Goal: Communication & Community: Answer question/provide support

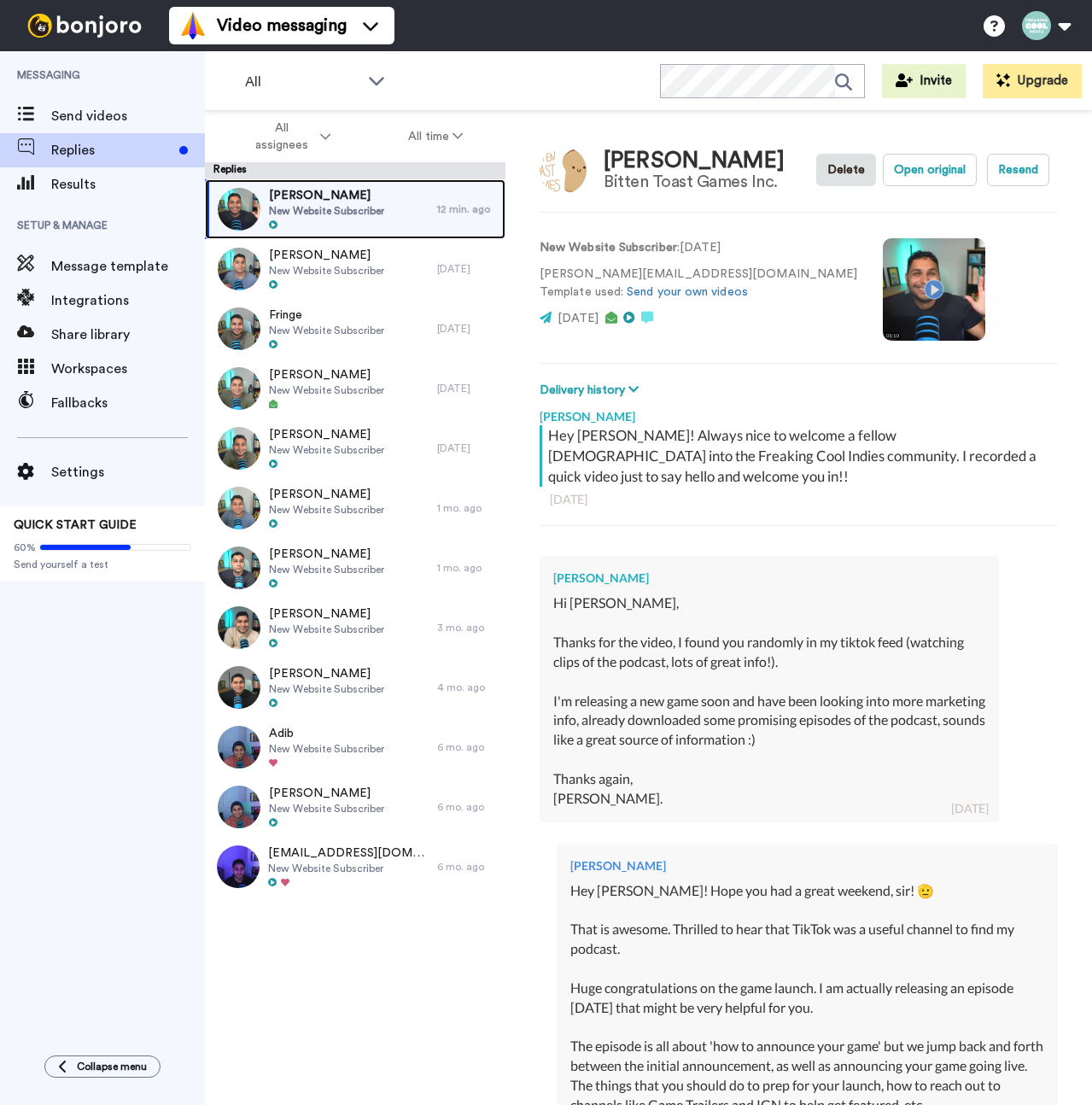
click at [376, 210] on span "New Website Subscriber" at bounding box center [326, 211] width 115 height 14
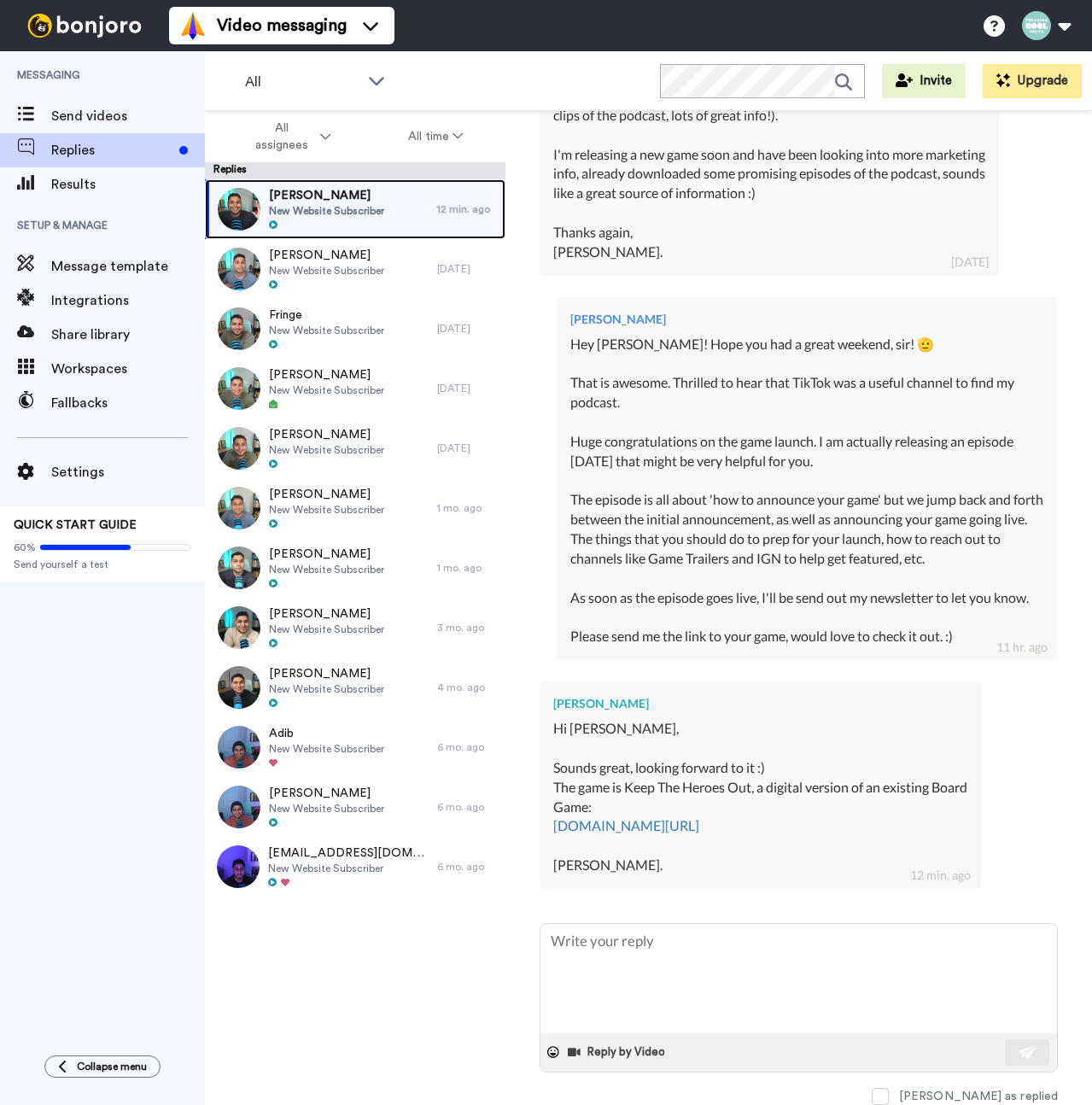
scroll to position [575, 0]
click at [700, 817] on link "[DOMAIN_NAME][URL]" at bounding box center [626, 826] width 146 height 17
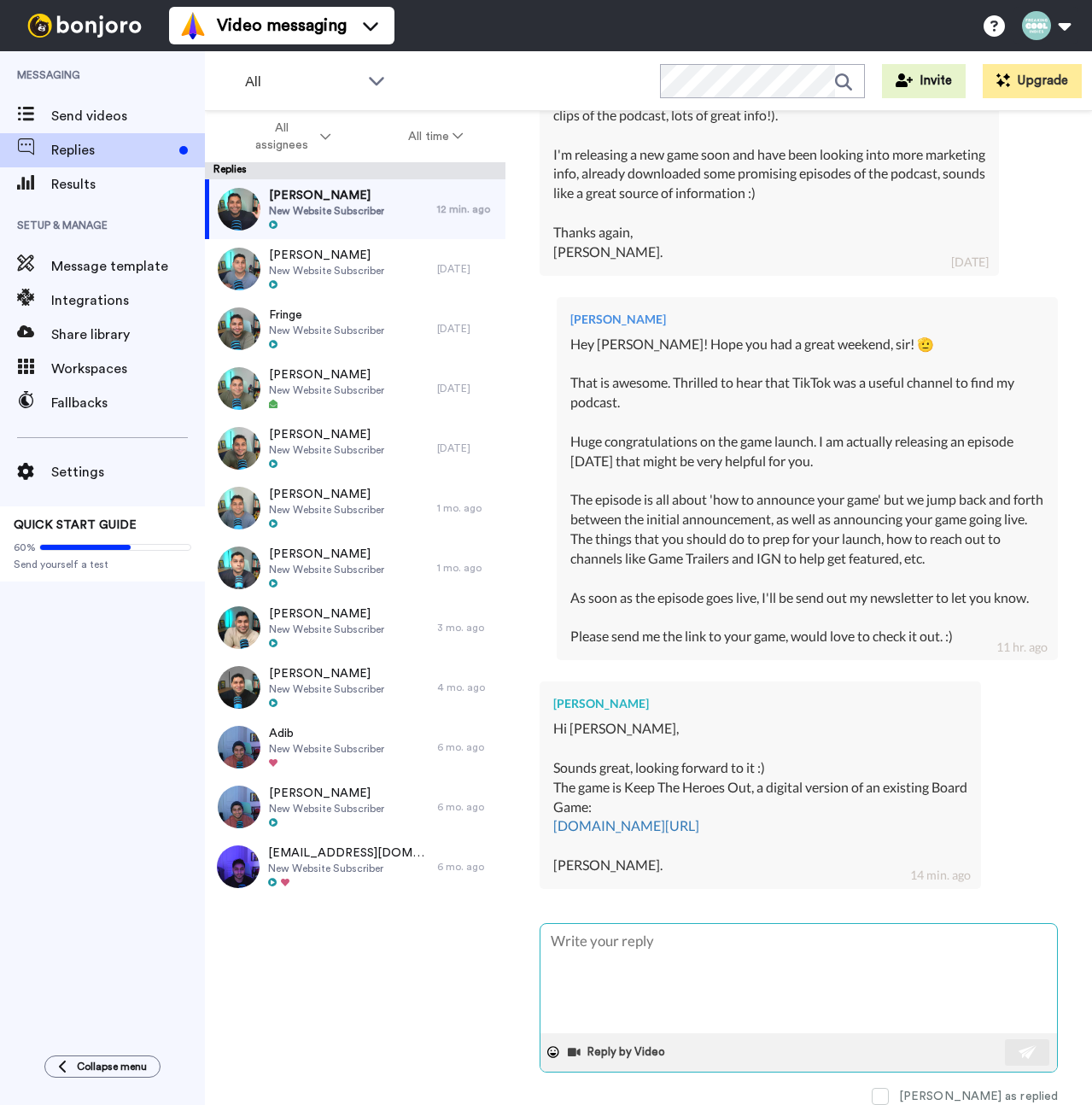
click at [676, 988] on textarea at bounding box center [799, 978] width 517 height 109
paste textarea "D"
click at [636, 932] on textarea at bounding box center [799, 978] width 517 height 109
type textarea "x"
type textarea "D"
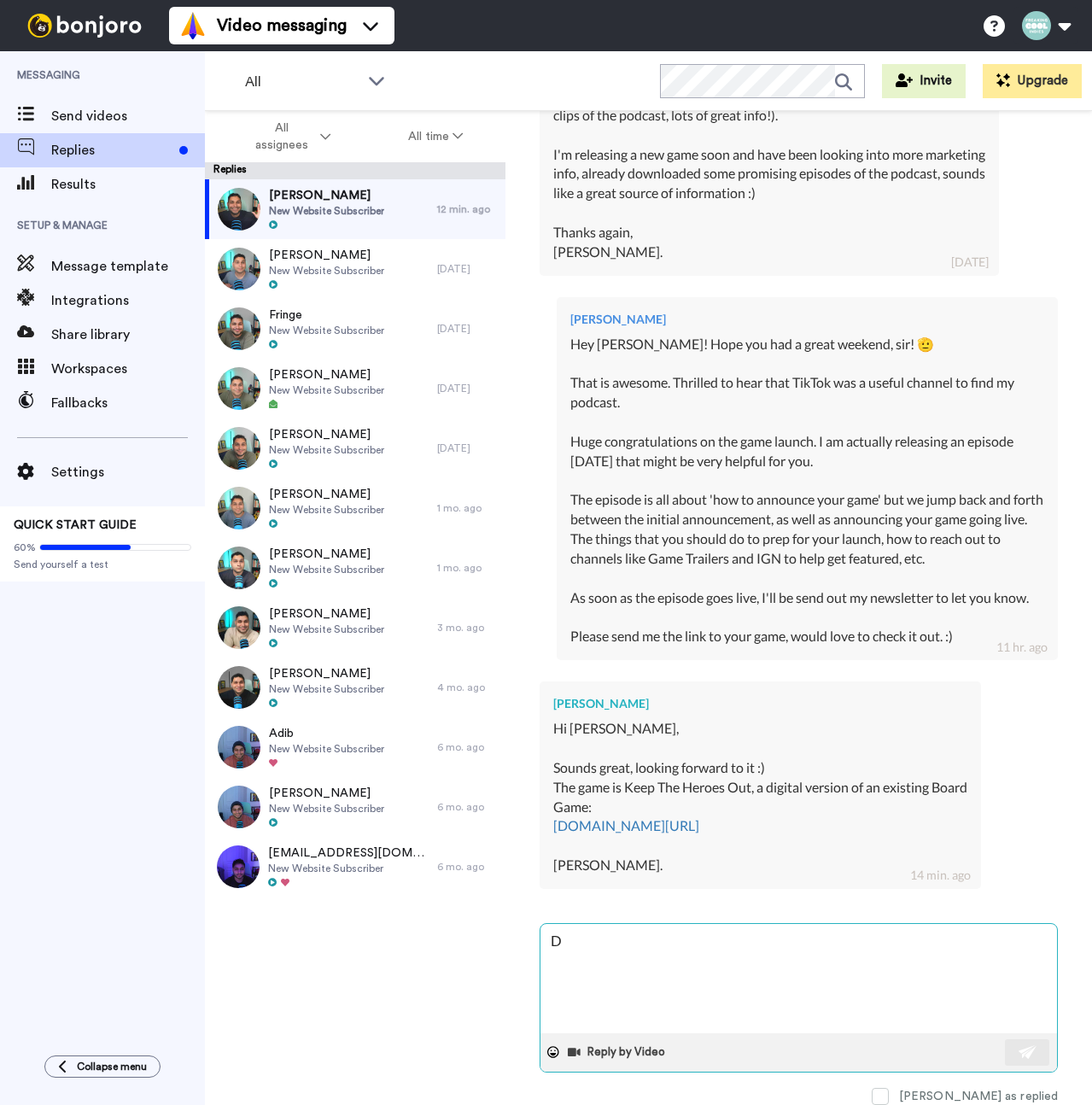
type textarea "x"
type textarea "Dem"
type textarea "x"
type textarea "Demo"
type textarea "x"
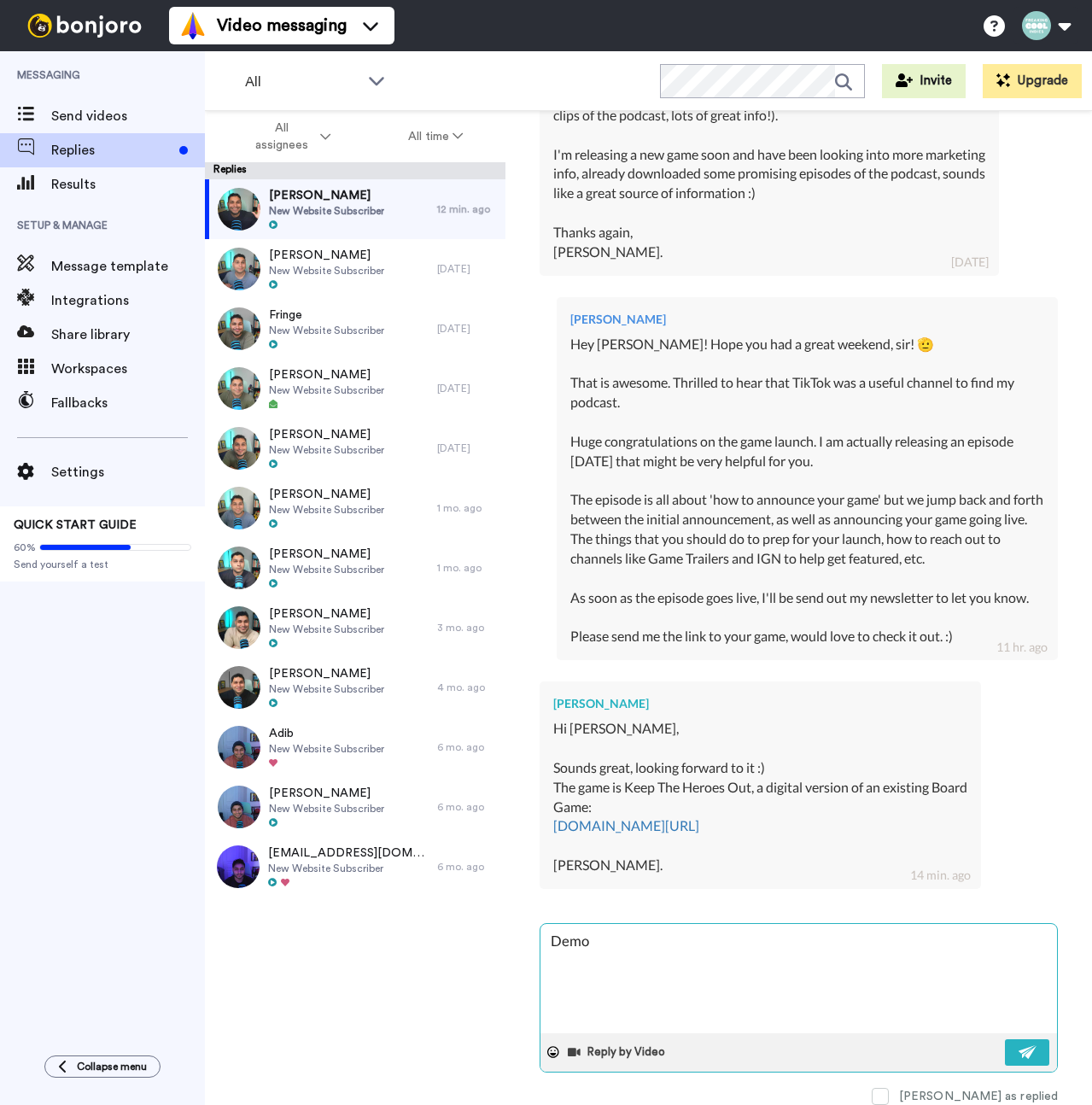
type textarea "Demo h"
type textarea "x"
type textarea "Demo ha"
type textarea "x"
type textarea "Demo has"
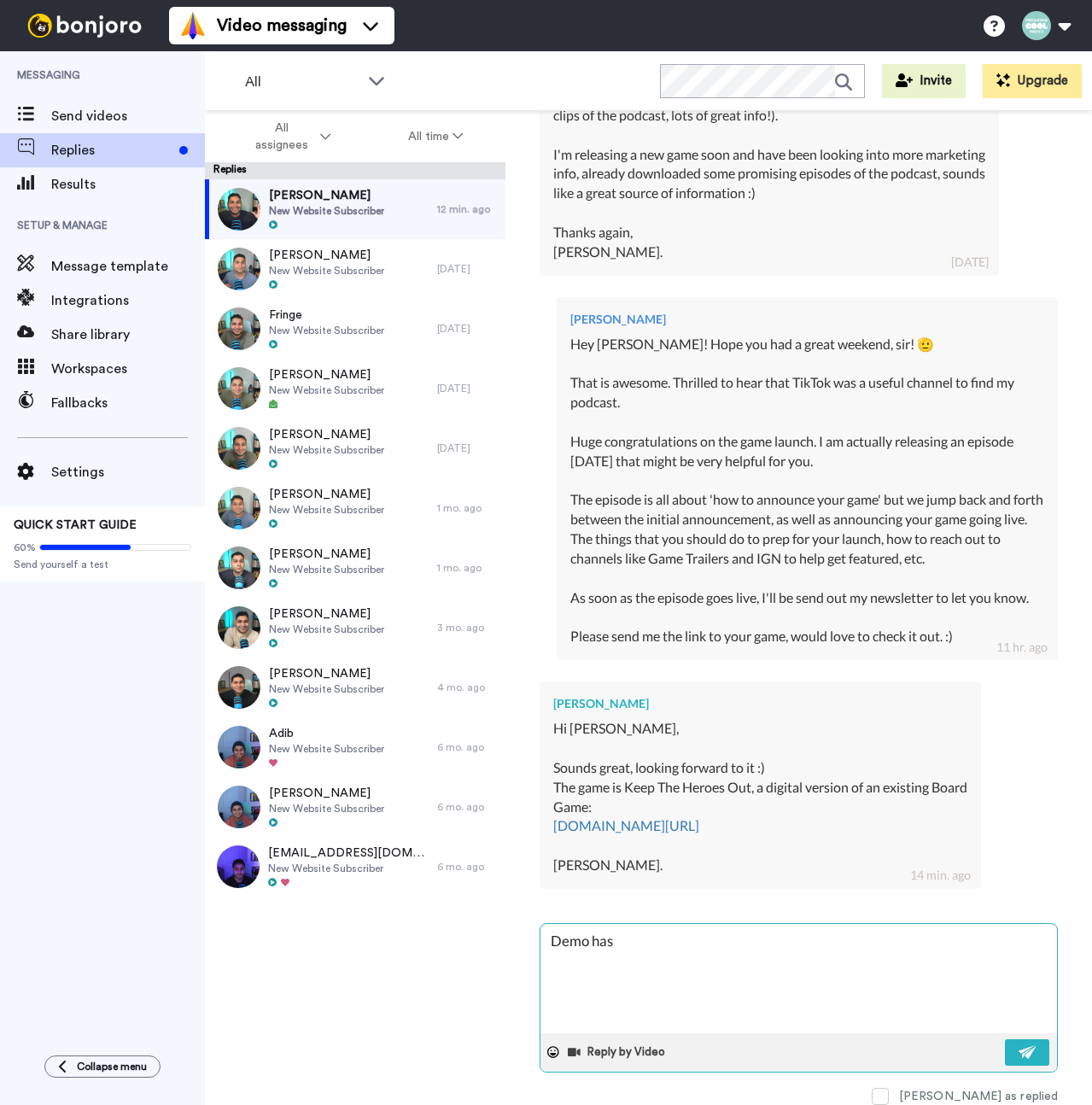
type textarea "x"
type textarea "Demo has"
type textarea "x"
type textarea "Demo has b"
type textarea "x"
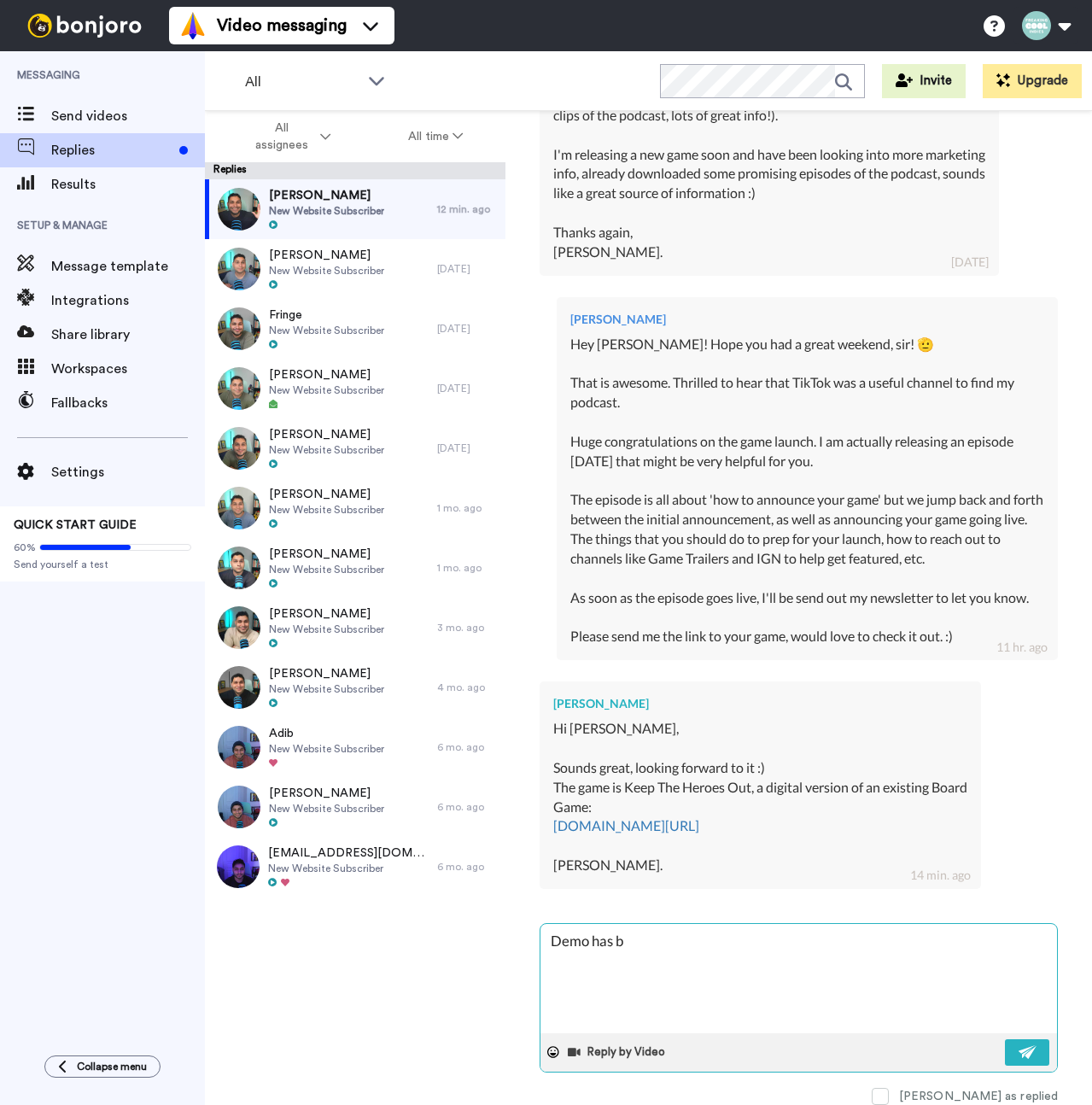
type textarea "Demo has be"
type textarea "x"
type textarea "Demo has bee"
type textarea "x"
type textarea "Demo has been"
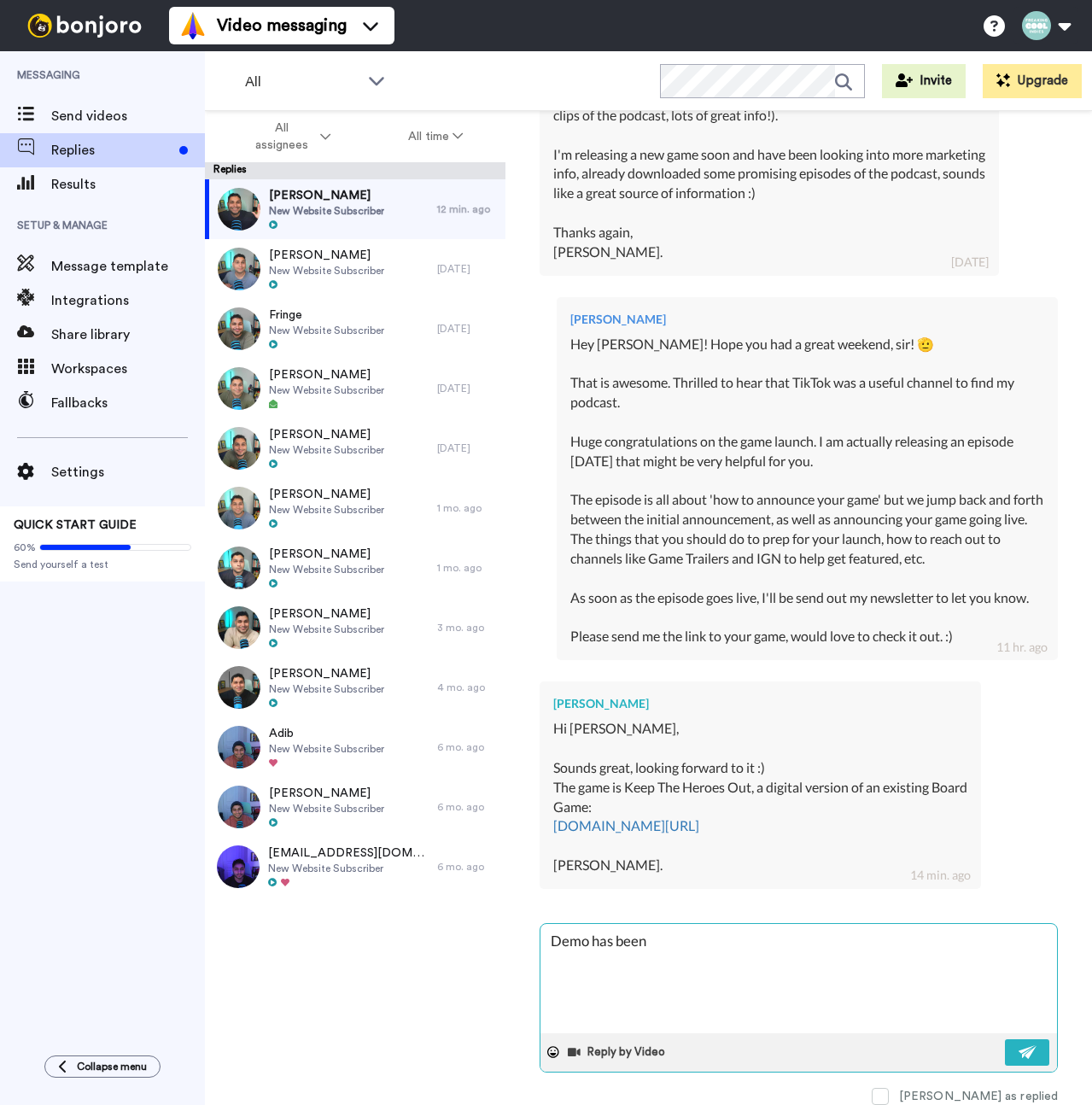
type textarea "x"
type textarea "Demo has been"
type textarea "x"
type textarea "Demo has been d"
type textarea "x"
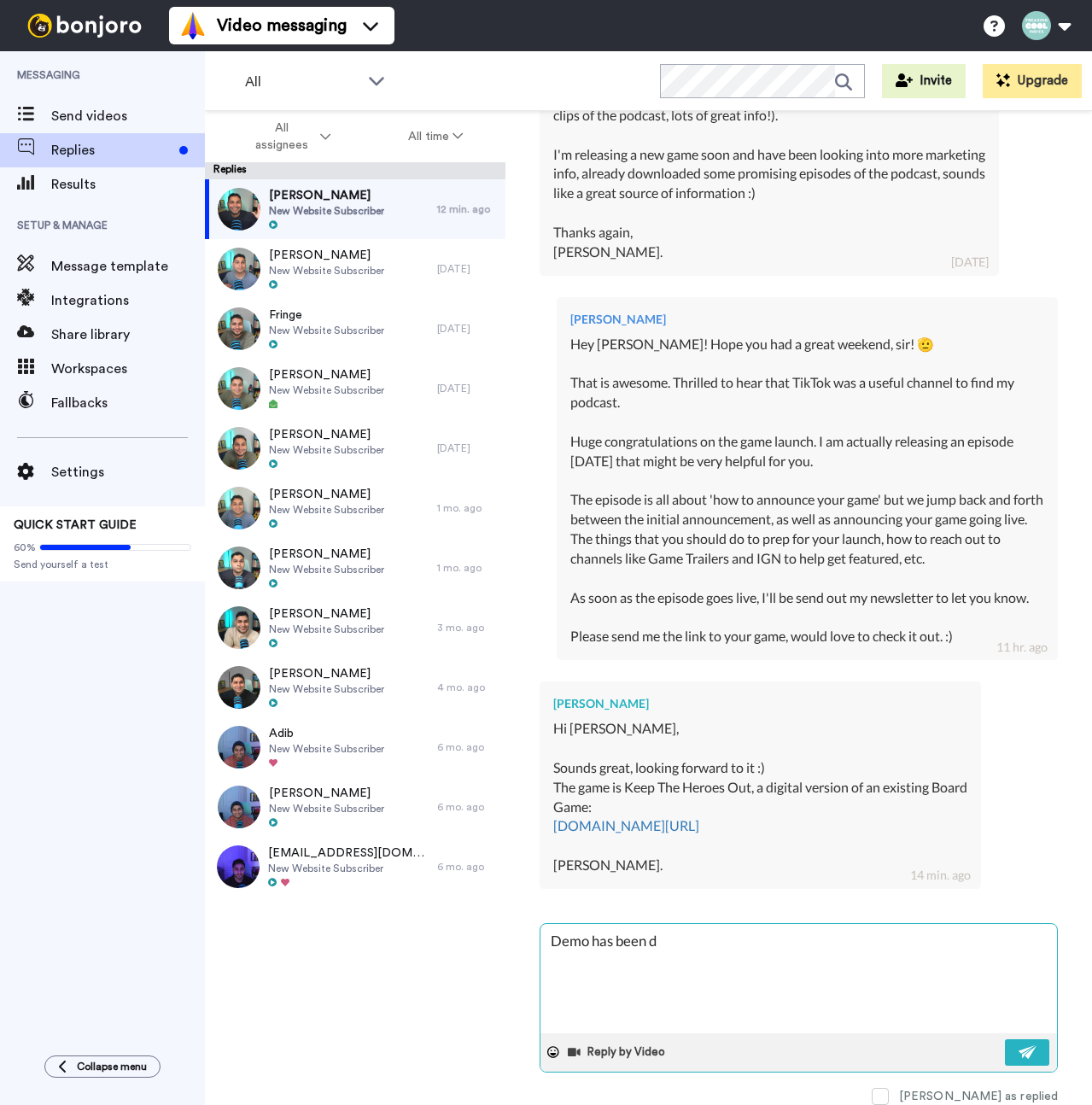
type textarea "Demo has been do"
type textarea "x"
type textarea "Demo has been dow"
type textarea "x"
type textarea "Demo has been down"
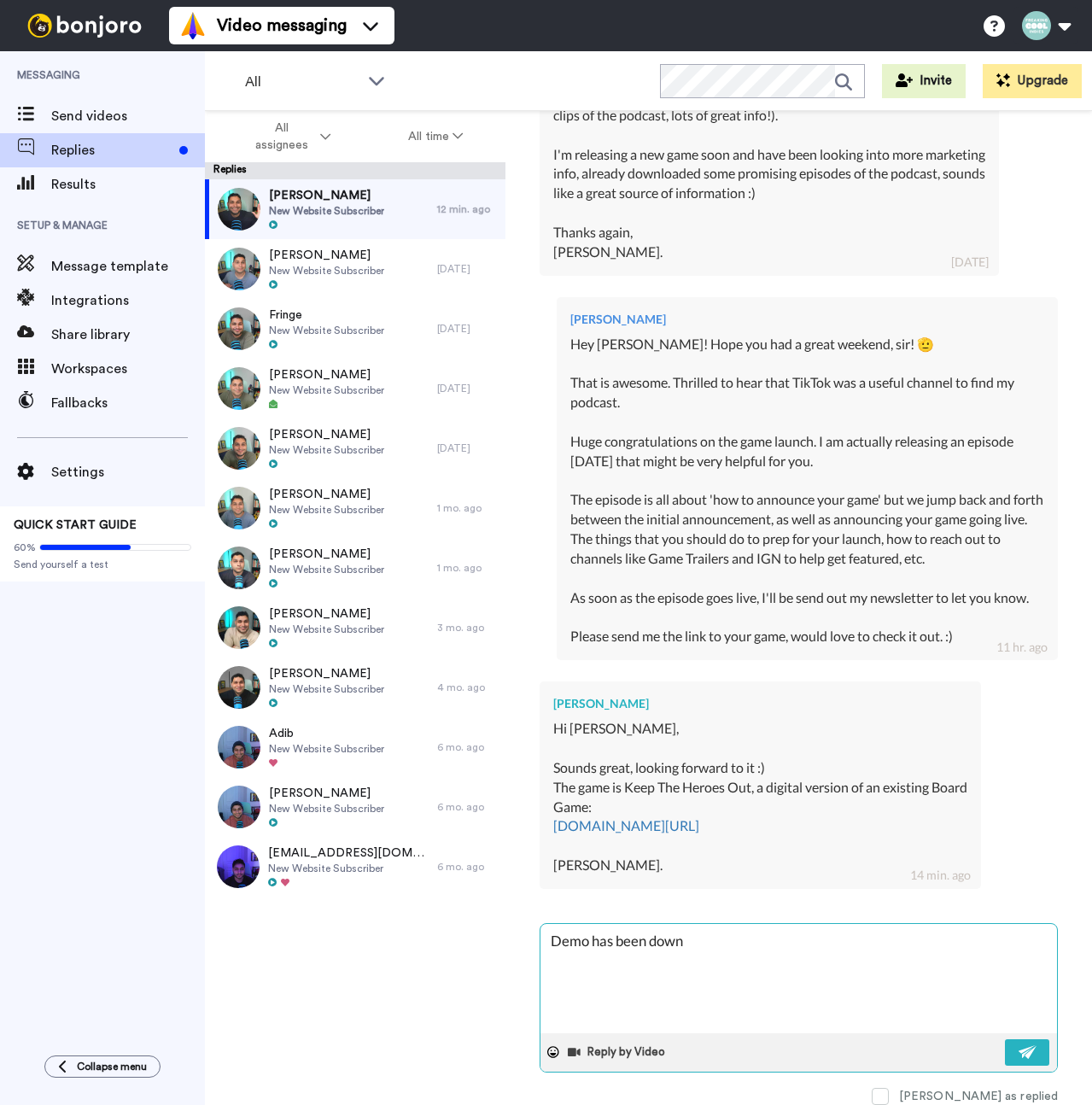
type textarea "x"
type textarea "Demo has been downl"
type textarea "x"
type textarea "Demo has been downlo"
type textarea "x"
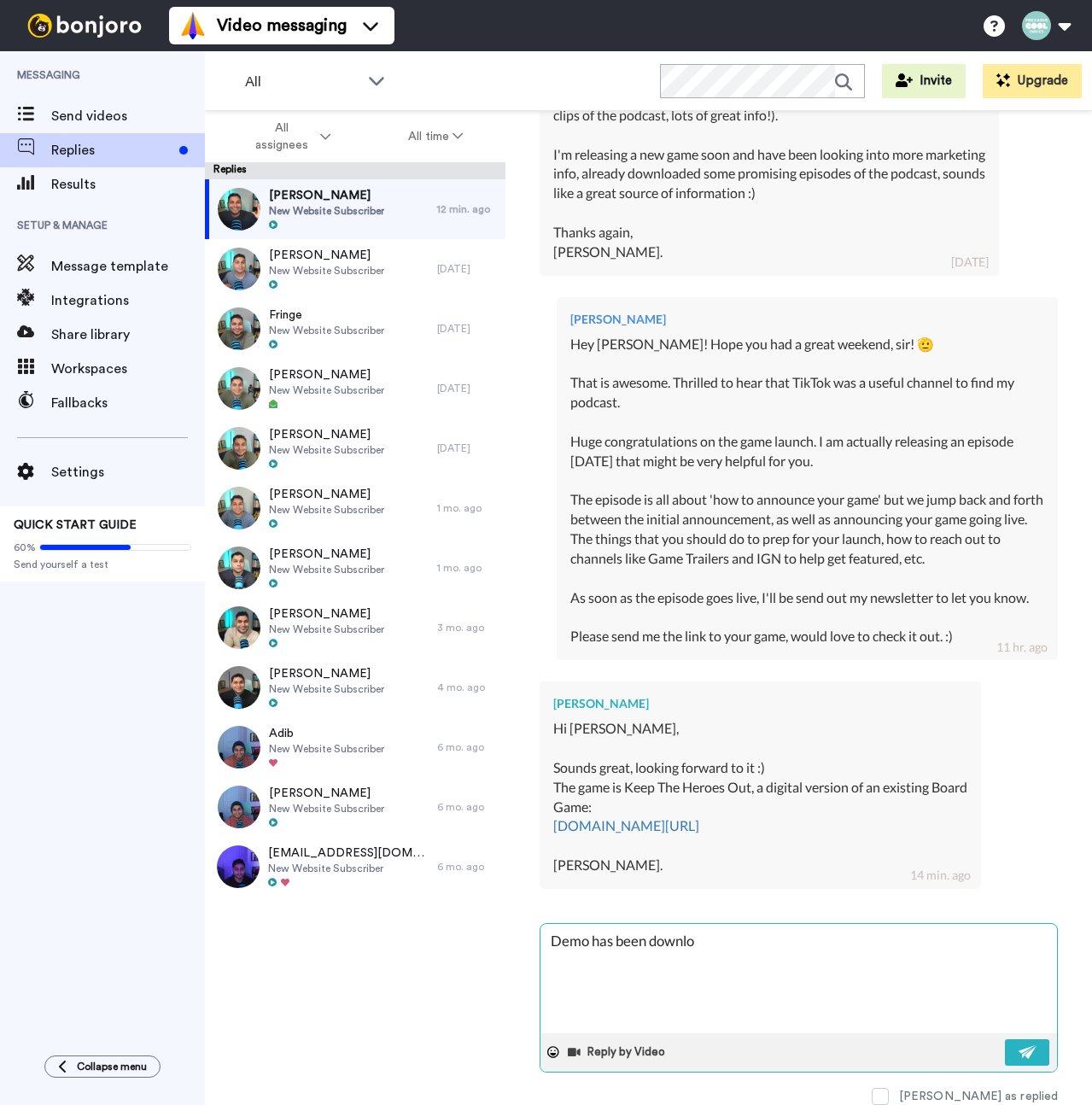
type textarea "Demo has been downloa"
type textarea "x"
type textarea "Demo has been download"
type textarea "x"
type textarea "Demo has been downloade"
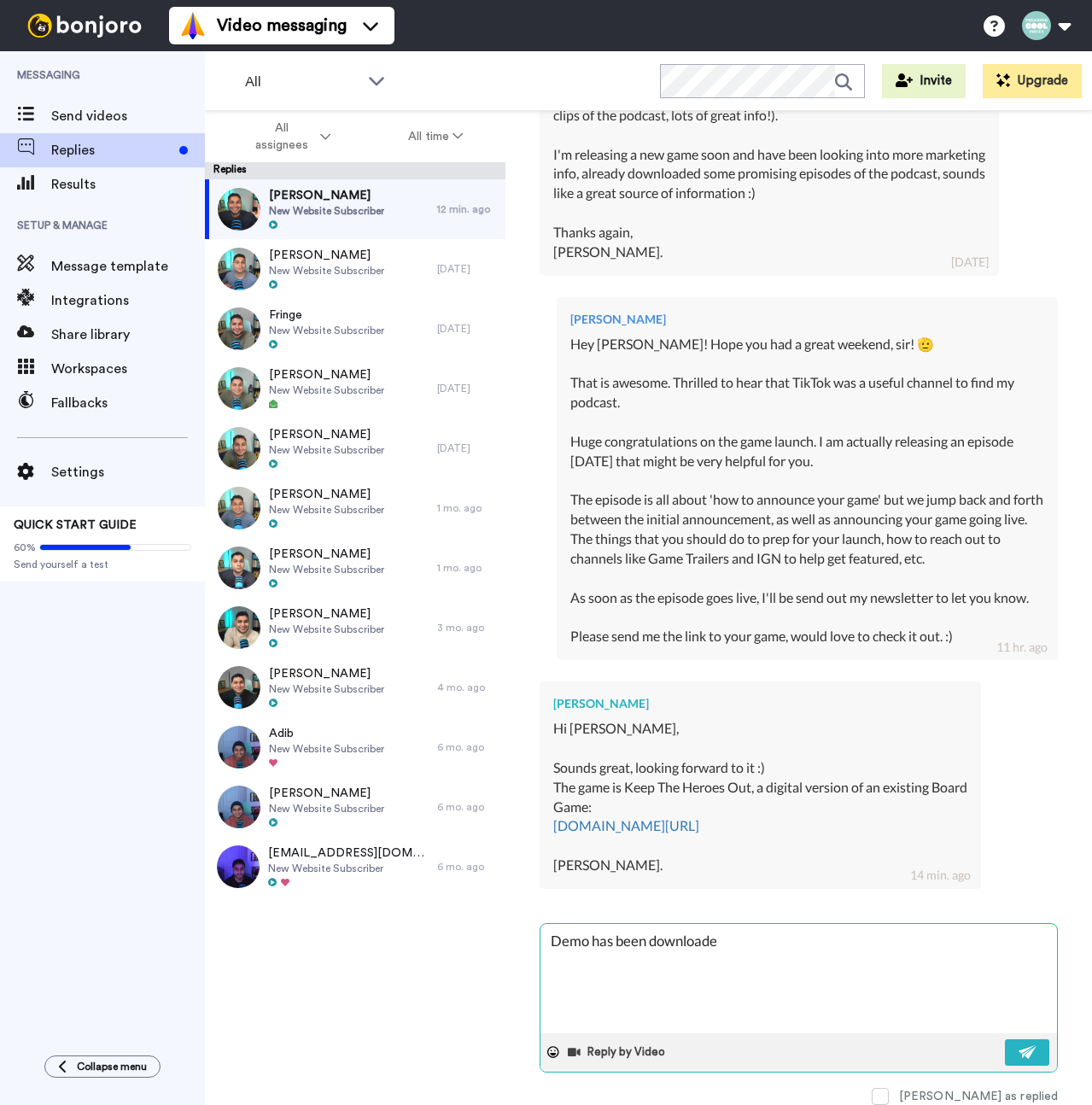
type textarea "x"
type textarea "Demo has been downloaded"
type textarea "x"
type textarea "Demo has been downloaded!"
type textarea "x"
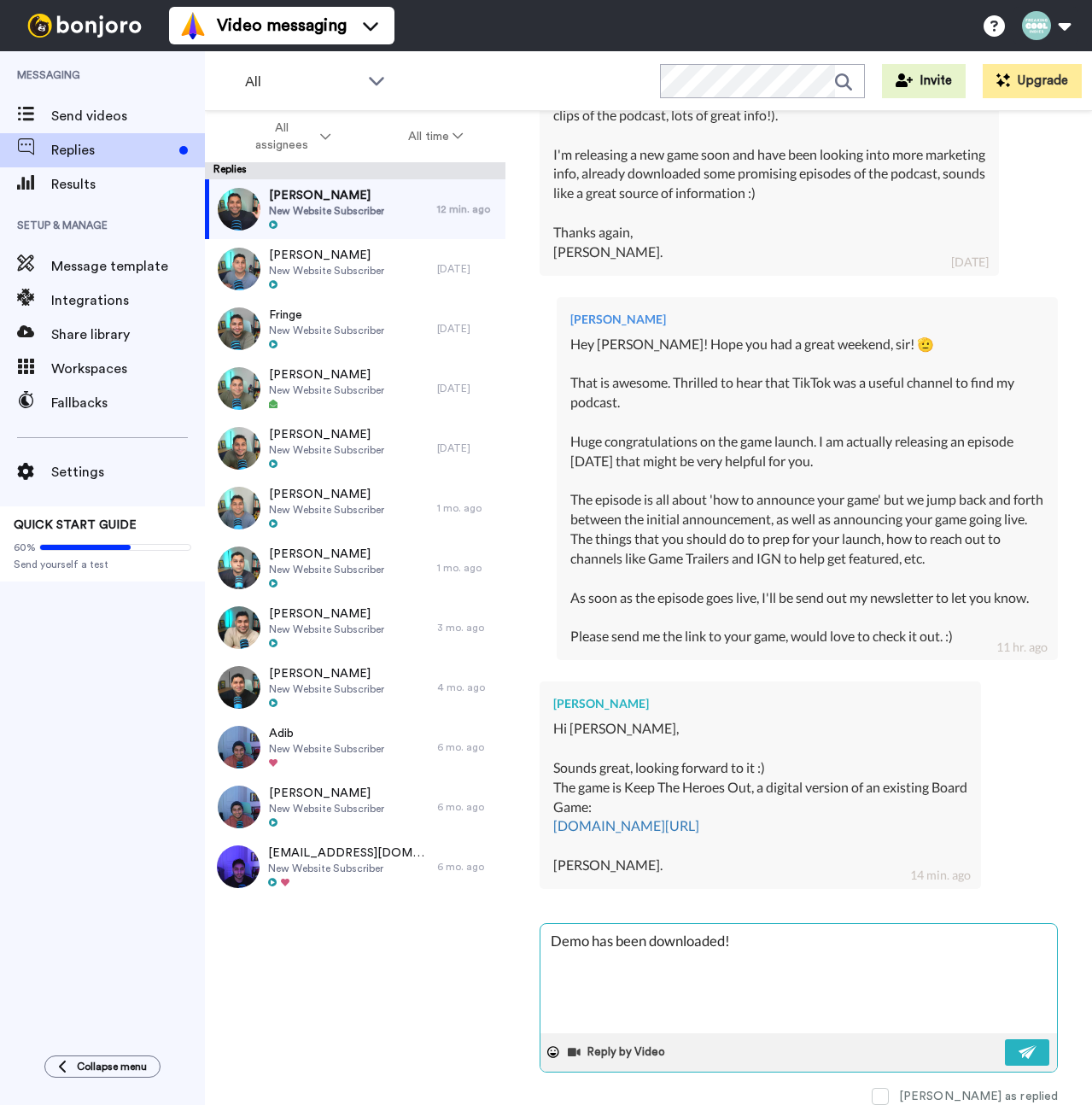
type textarea "Demo has been downloaded!"
type textarea "x"
type textarea "Demo has been downloaded! I"
type textarea "x"
type textarea "Demo has been downloaded! It"
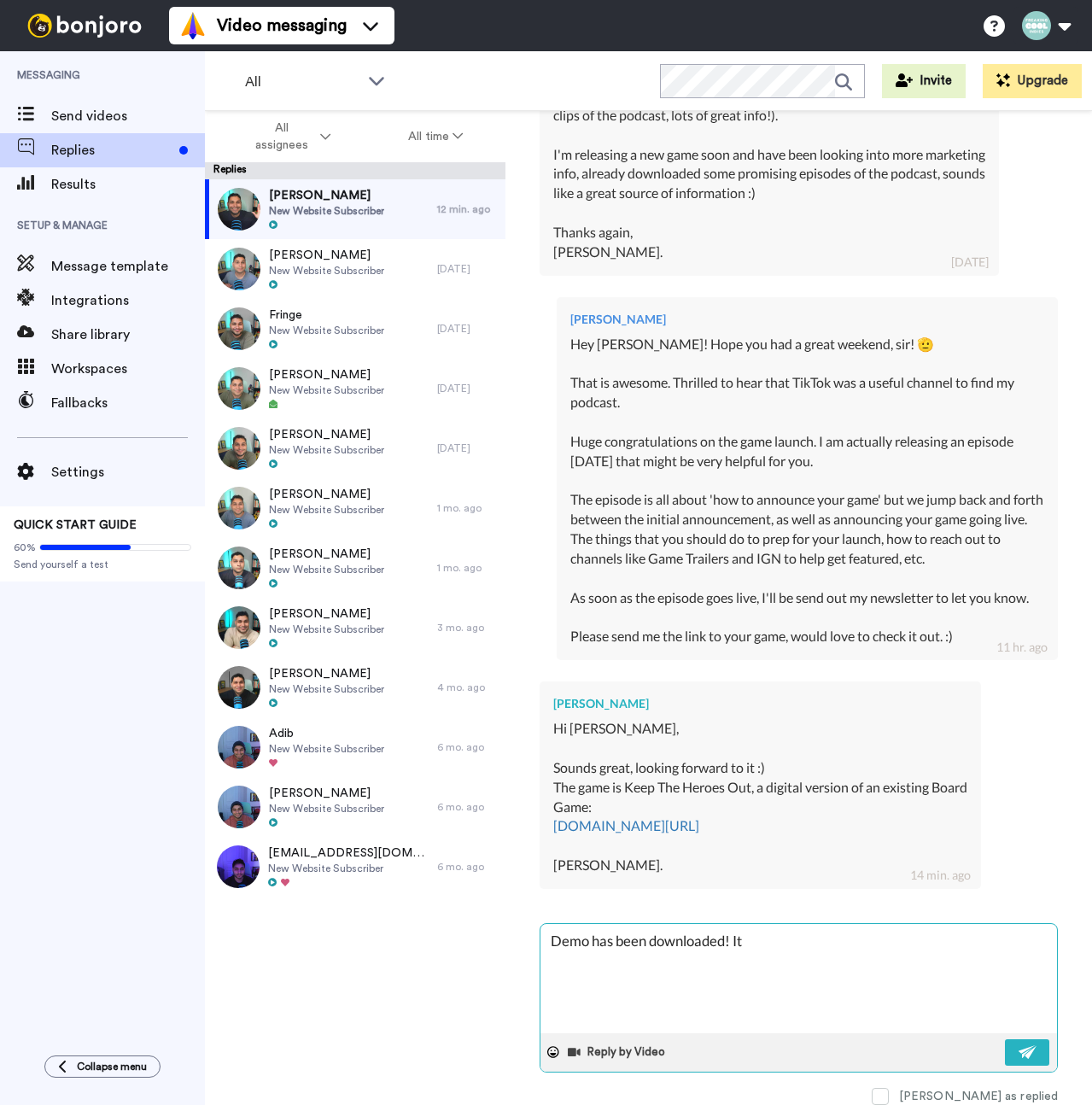
type textarea "x"
type textarea "Demo has been downloaded! It"
type textarea "x"
type textarea "Demo has been downloaded! It l"
type textarea "x"
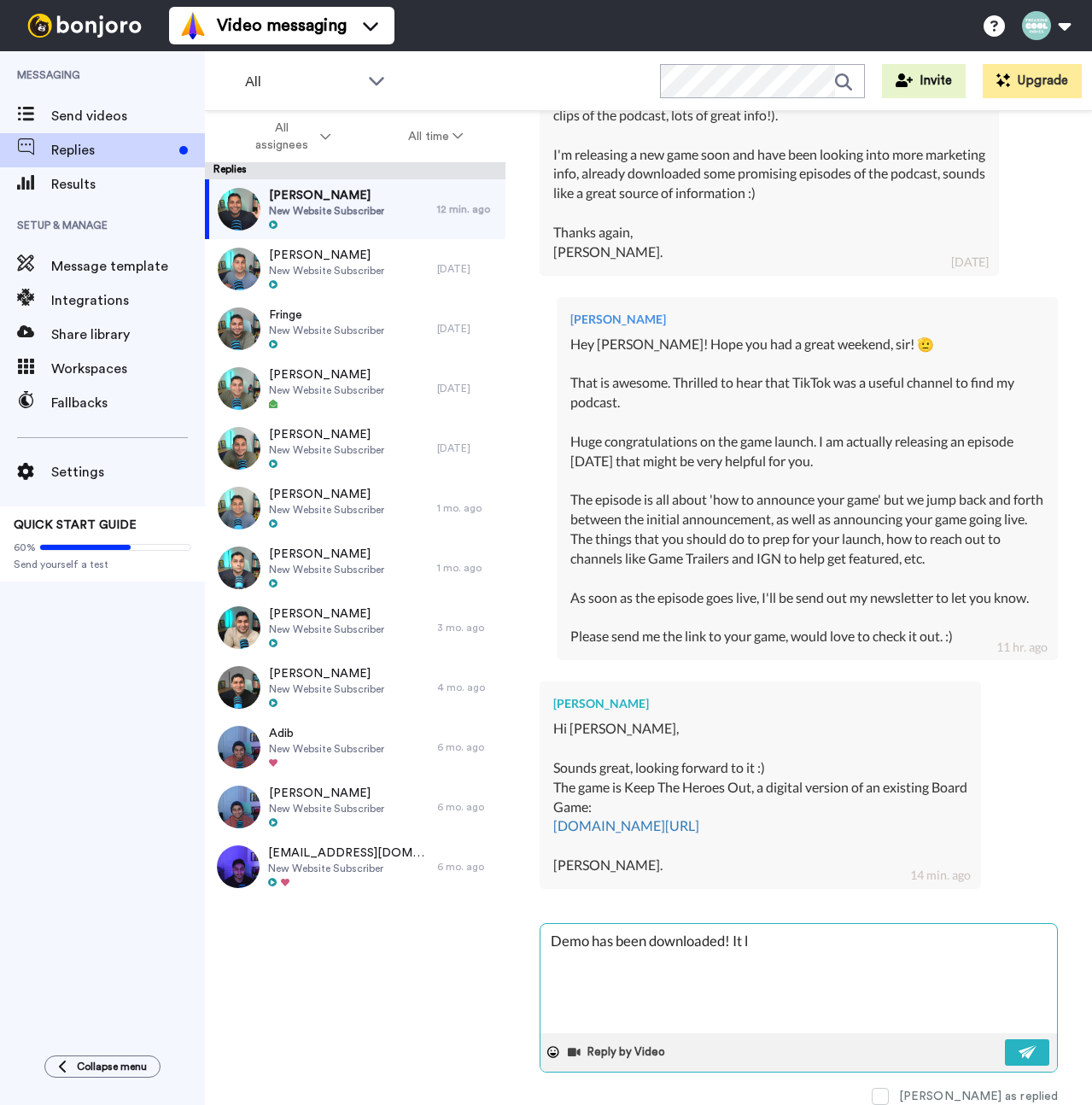
type textarea "Demo has been downloaded! It lo"
type textarea "x"
type textarea "Demo has been downloaded! It loo"
type textarea "x"
type textarea "Demo has been downloaded! It look"
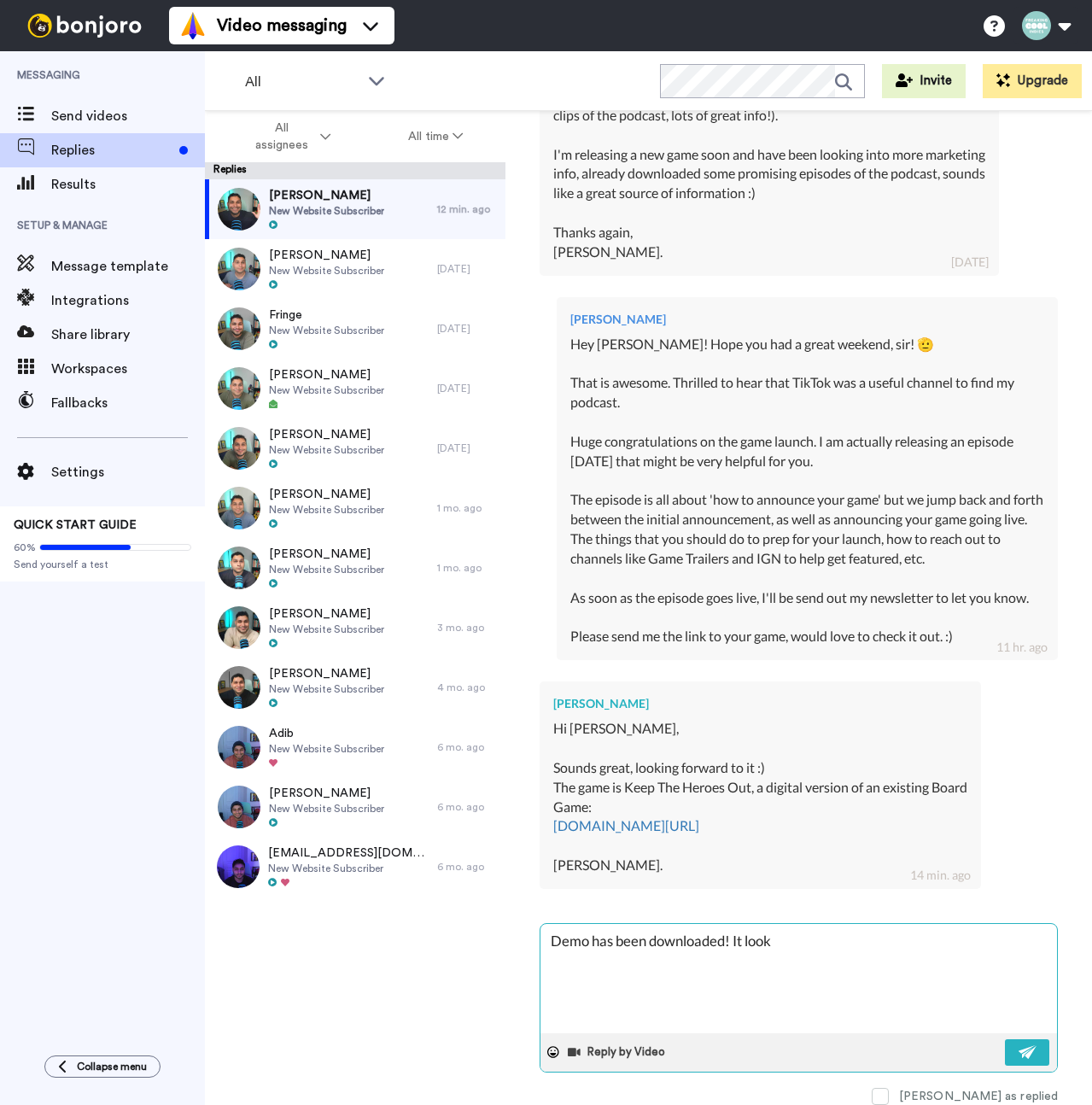
type textarea "x"
type textarea "Demo has been downloaded! It looks"
type textarea "x"
type textarea "Demo has been downloaded! It looks g"
type textarea "x"
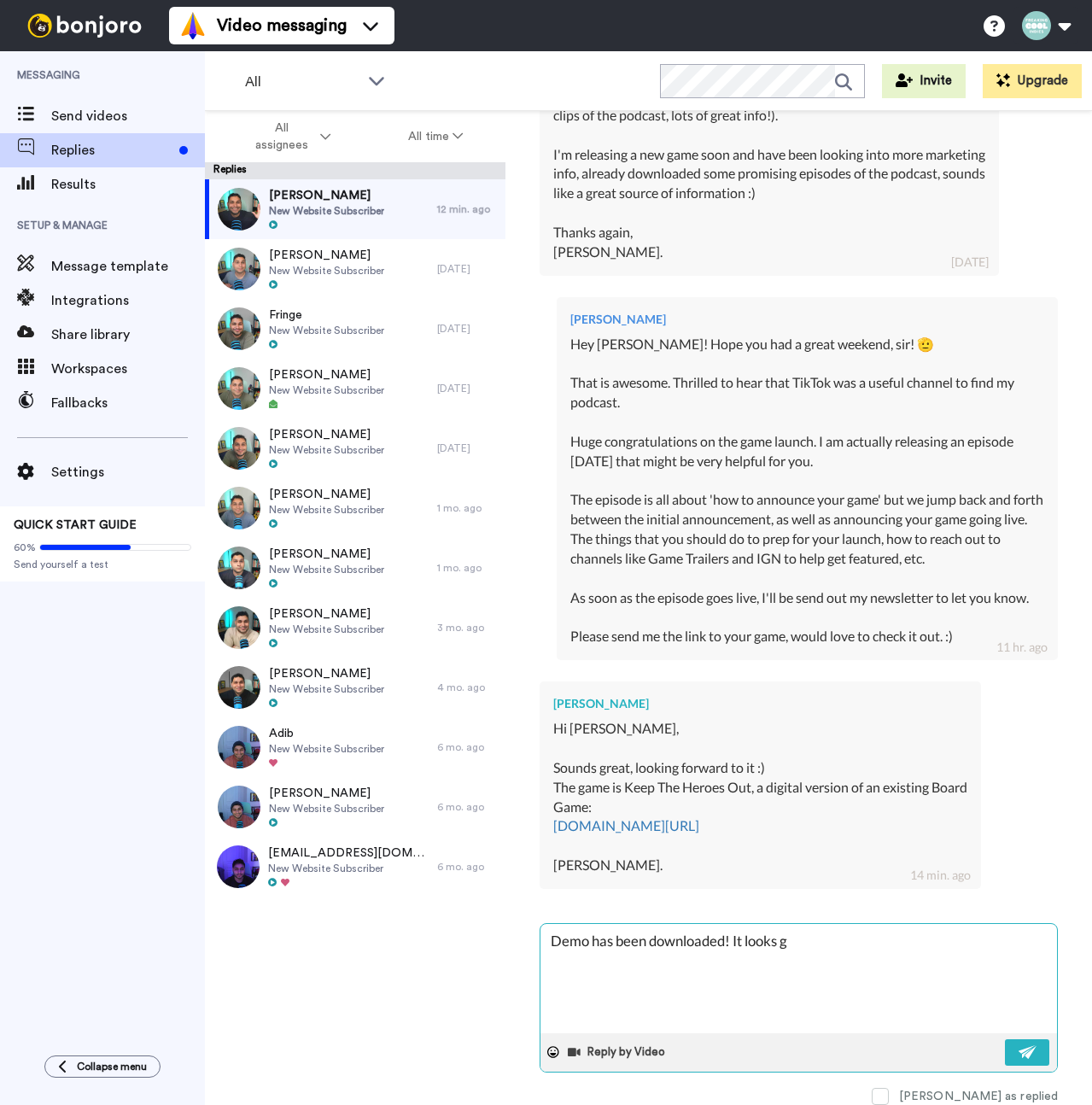
type textarea "Demo has been downloaded! It looks gr"
type textarea "x"
type textarea "Demo has been downloaded! It looks gre"
type textarea "x"
type textarea "Demo has been downloaded! It looks great"
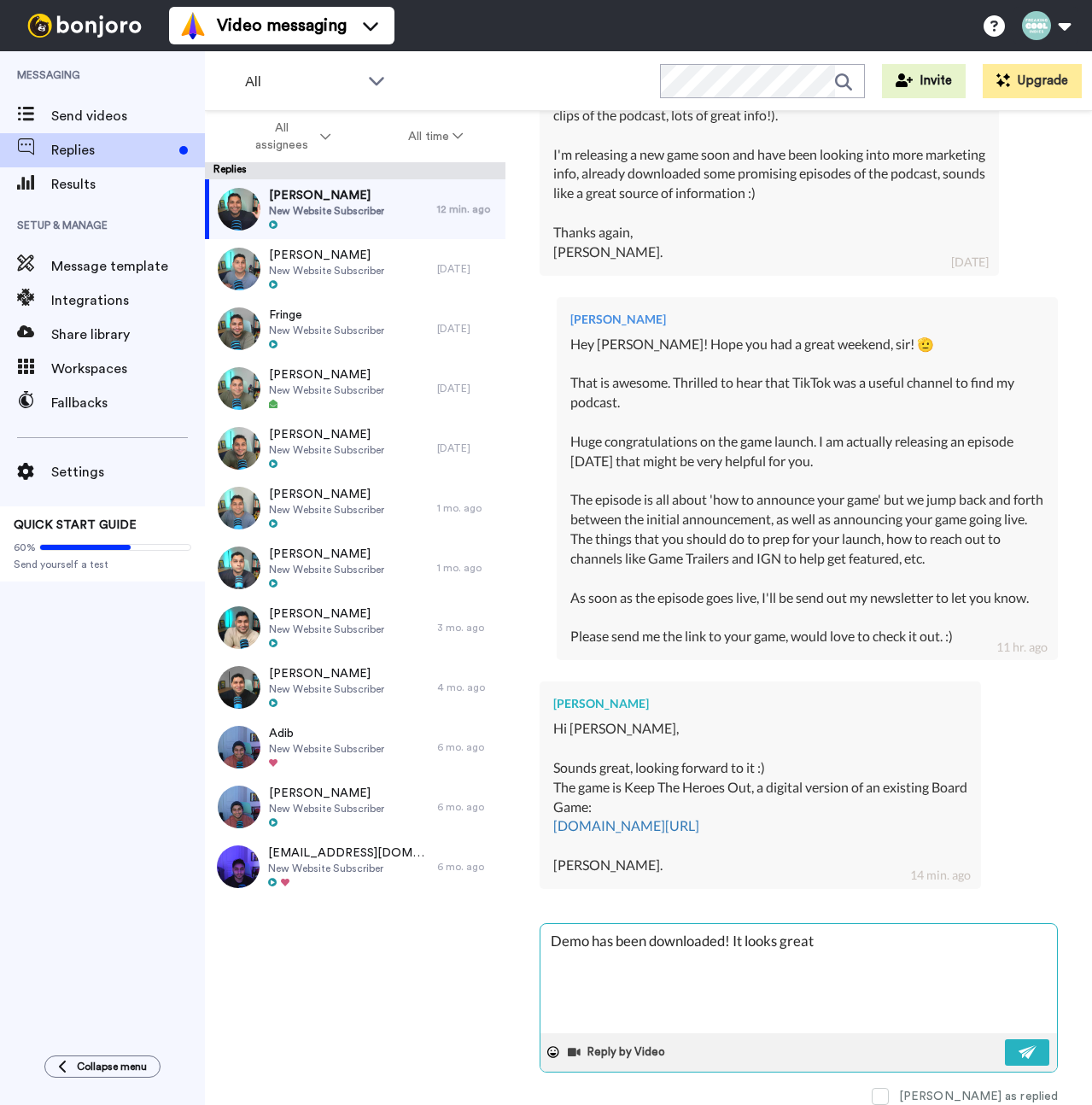
type textarea "x"
type textarea "Demo has been downloaded! It looks great"
type textarea "x"
type textarea "Demo has been downloaded! It looks great m"
type textarea "x"
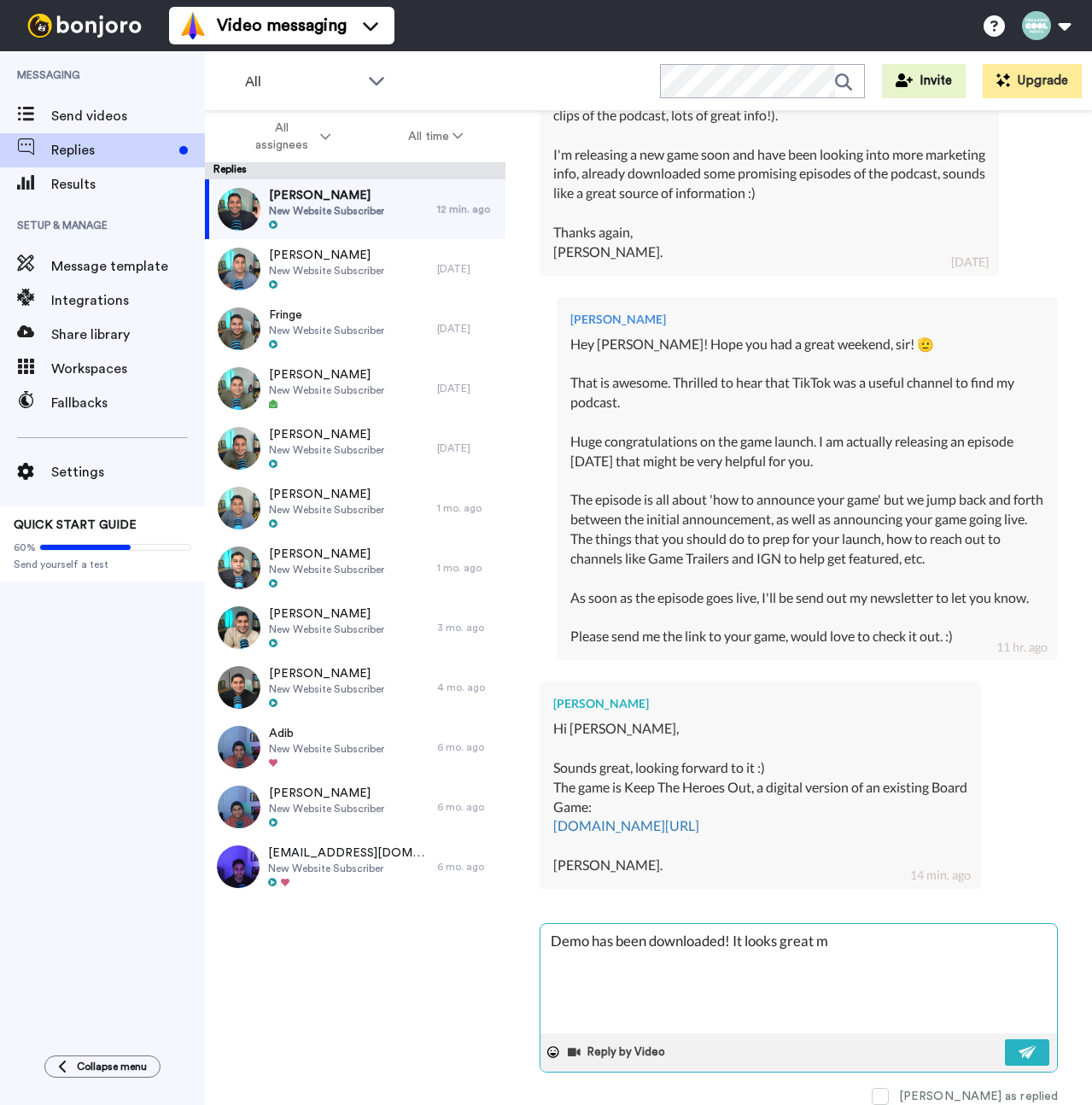
type textarea "Demo has been downloaded! It looks great ma"
type textarea "x"
type textarea "Demo has been downloaded! It looks great man"
type textarea "x"
type textarea "Demo has been downloaded! It looks great man."
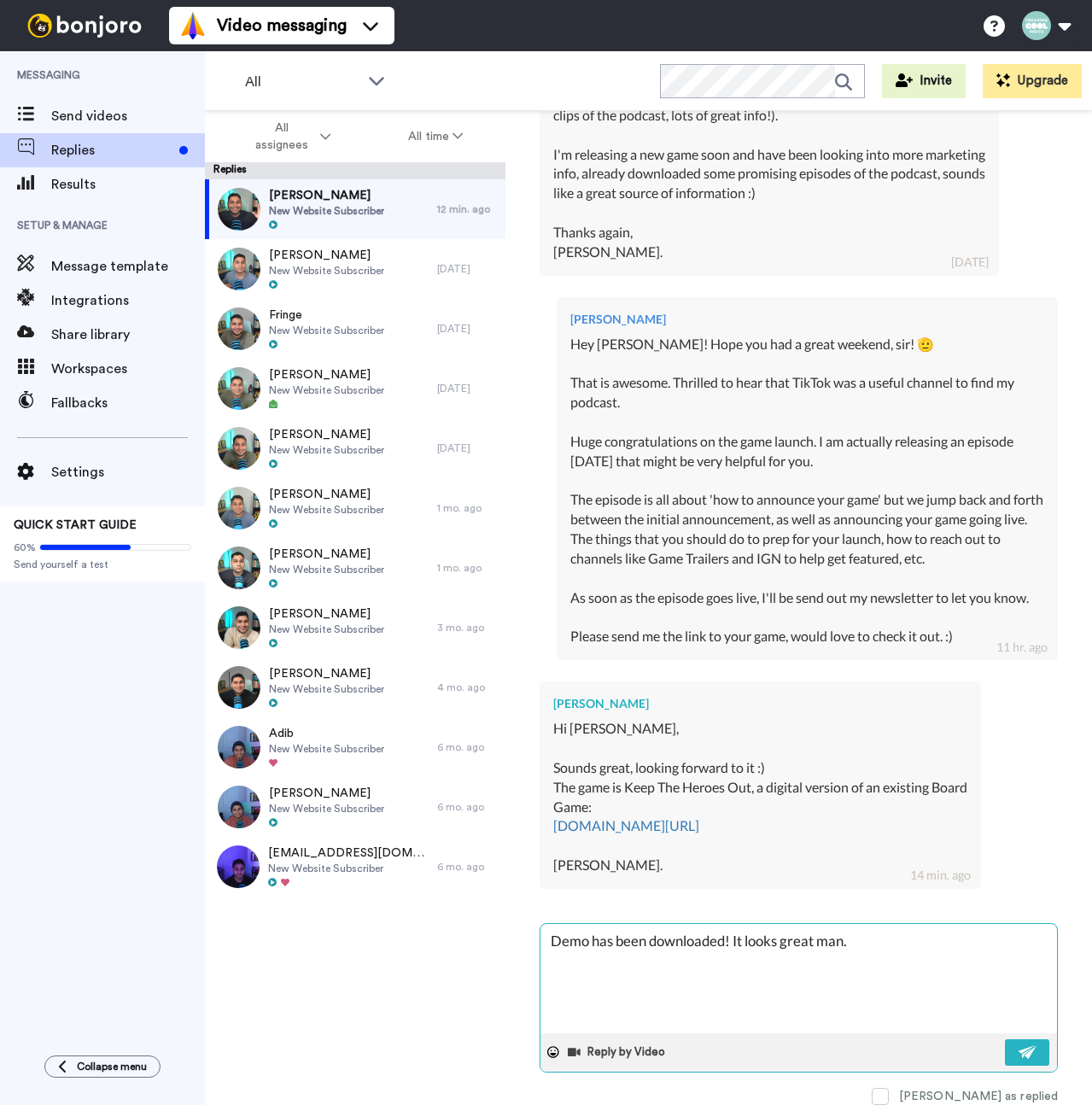
type textarea "x"
type textarea "Demo has been downloaded! It looks great man."
type textarea "x"
type textarea "Demo has been downloaded! It looks great man. I"
type textarea "x"
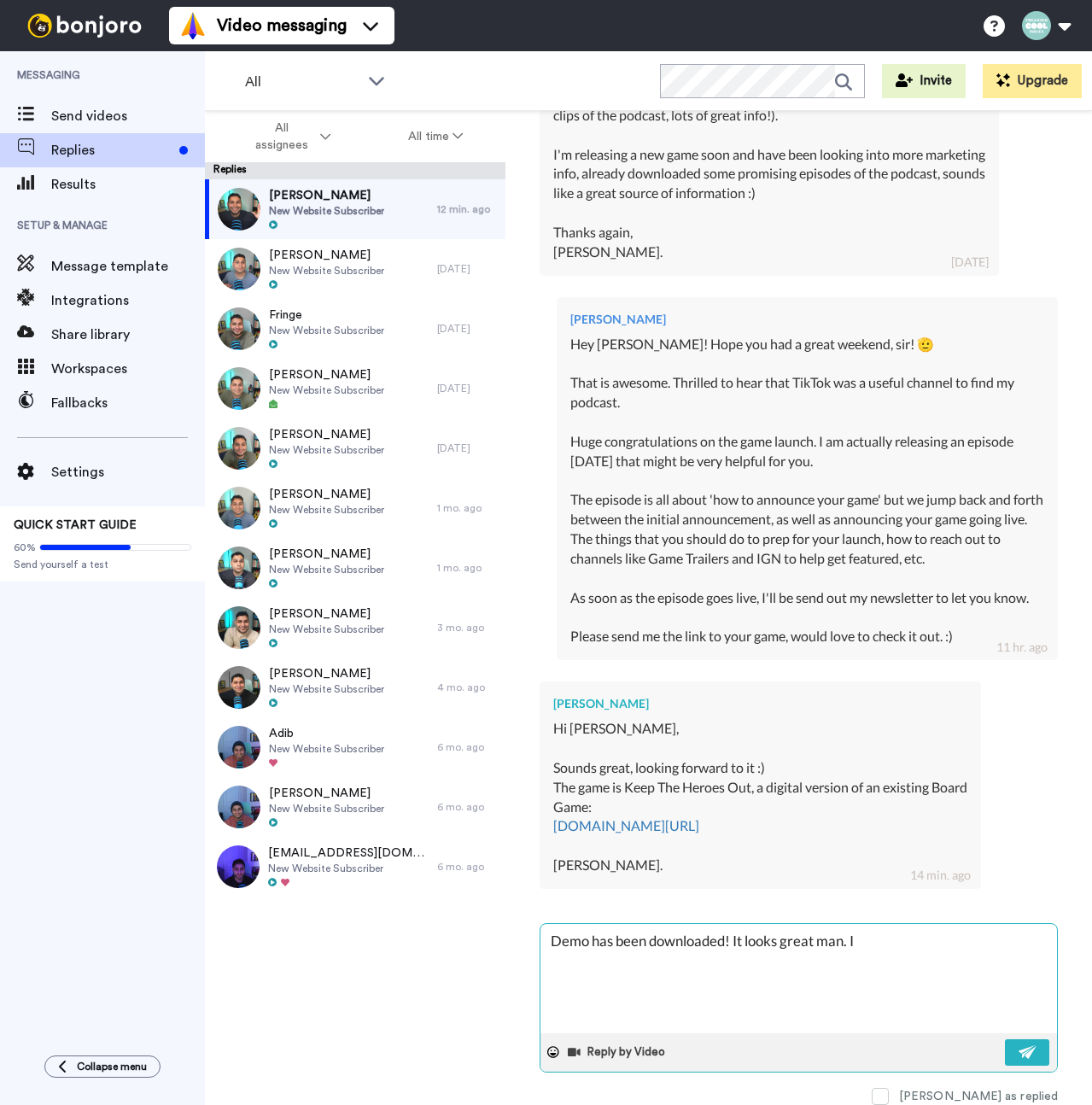
type textarea "Demo has been downloaded! It looks great man. I"
type textarea "x"
type textarea "Demo has been downloaded! It looks great man. I a"
type textarea "x"
type textarea "Demo has been downloaded! It looks great man. I"
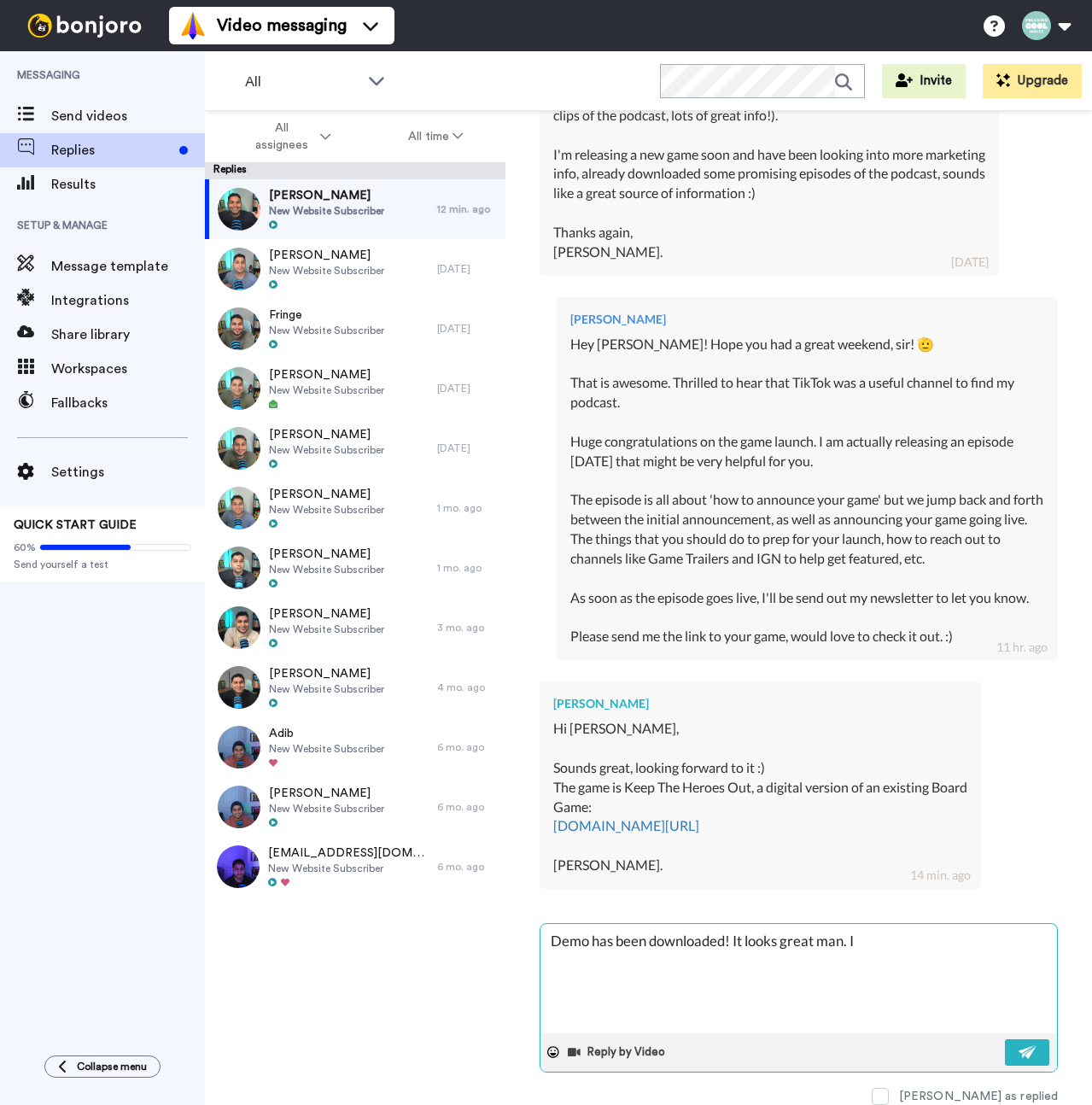
type textarea "x"
type textarea "Demo has been downloaded! It looks great man. I"
type textarea "x"
type textarea "Demo has been downloaded! It looks great man. IA"
type textarea "x"
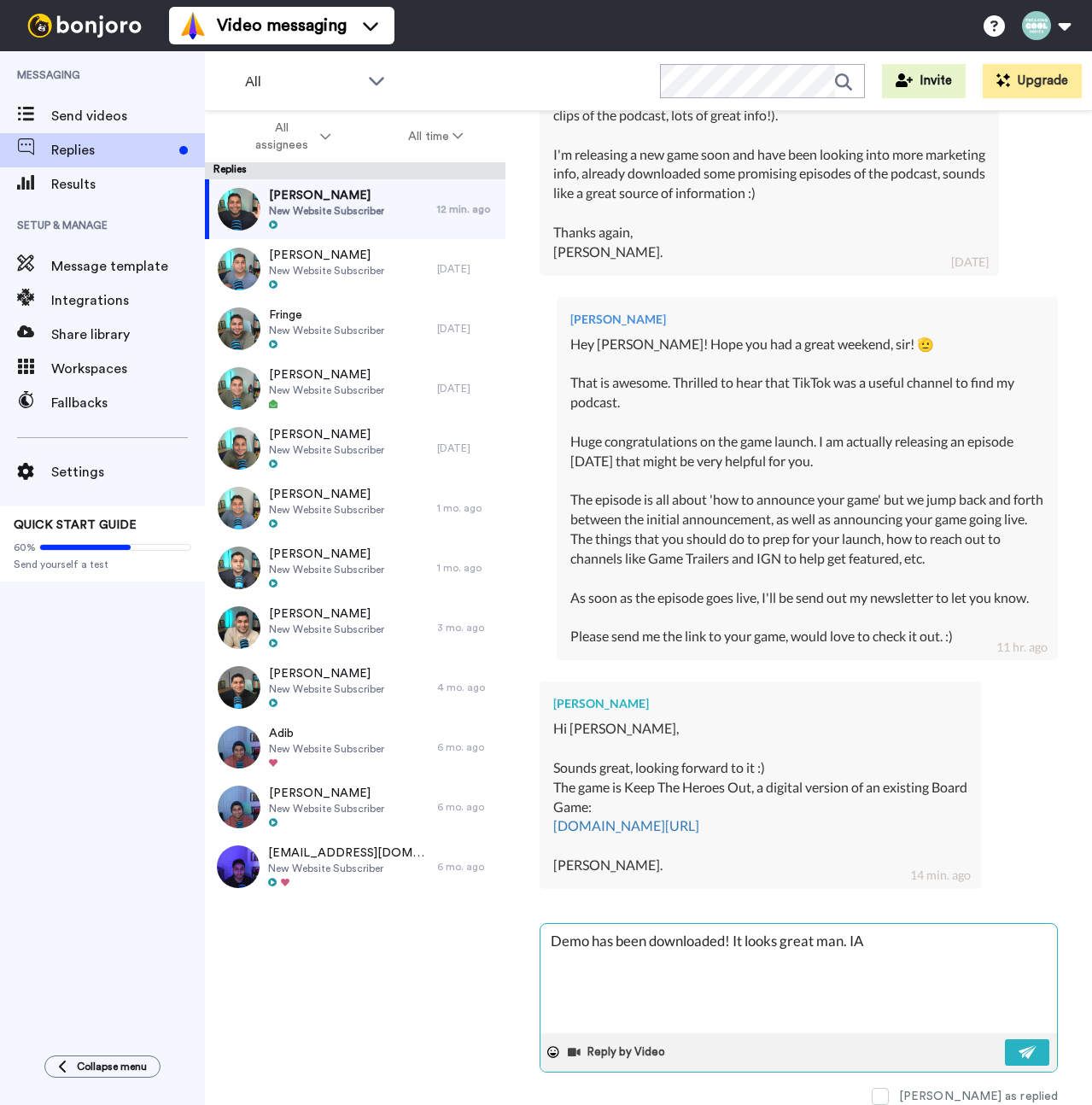
type textarea "Demo has been downloaded! It looks great man. I"
type textarea "x"
type textarea "Demo has been downloaded! It looks great man."
type textarea "x"
type textarea "Demo has been downloaded! It looks great man. A"
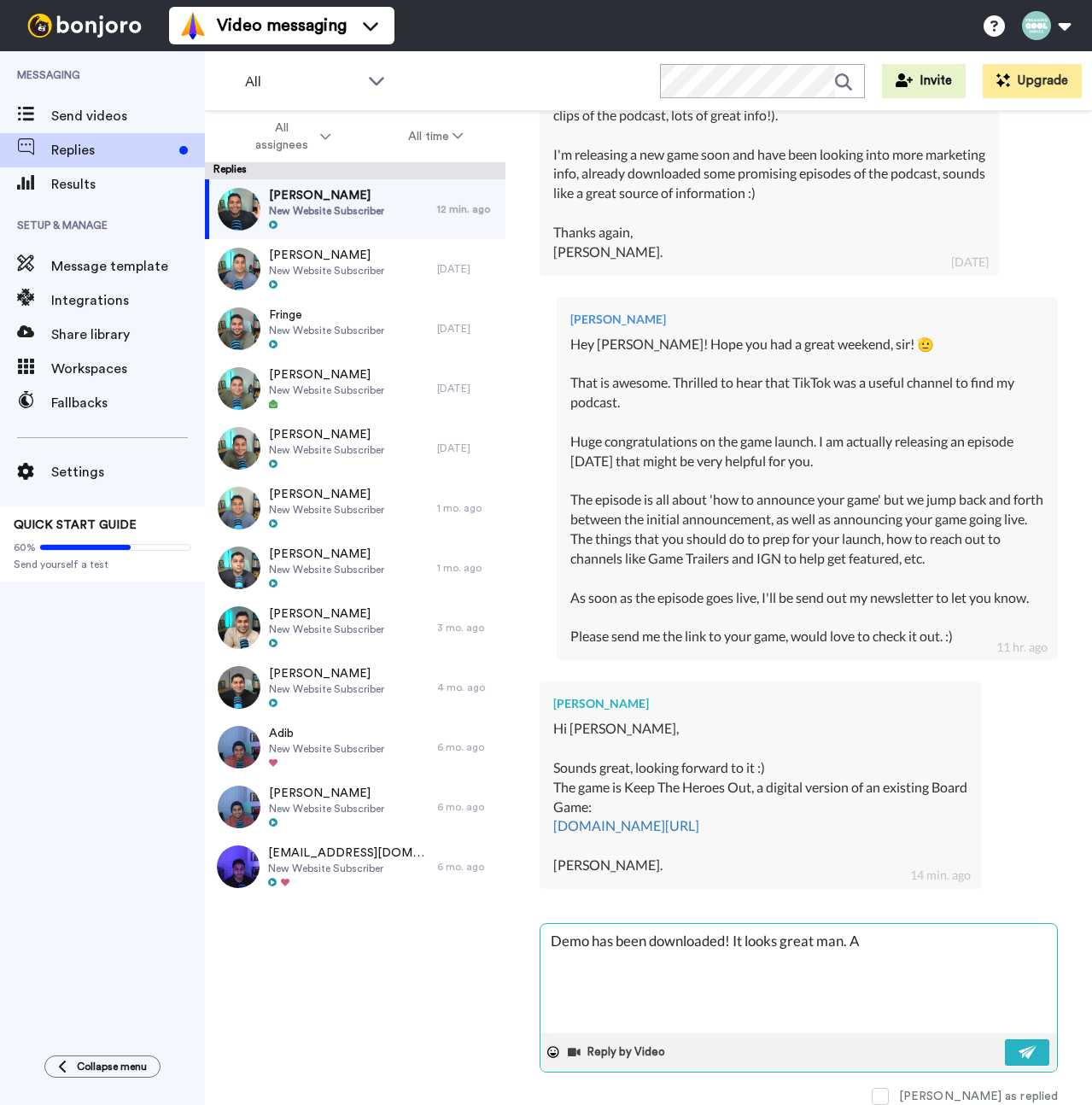
type textarea "x"
type textarea "Demo has been downloaded! It looks great man. As"
type textarea "x"
type textarea "Demo has been downloaded! It looks great man. As"
type textarea "x"
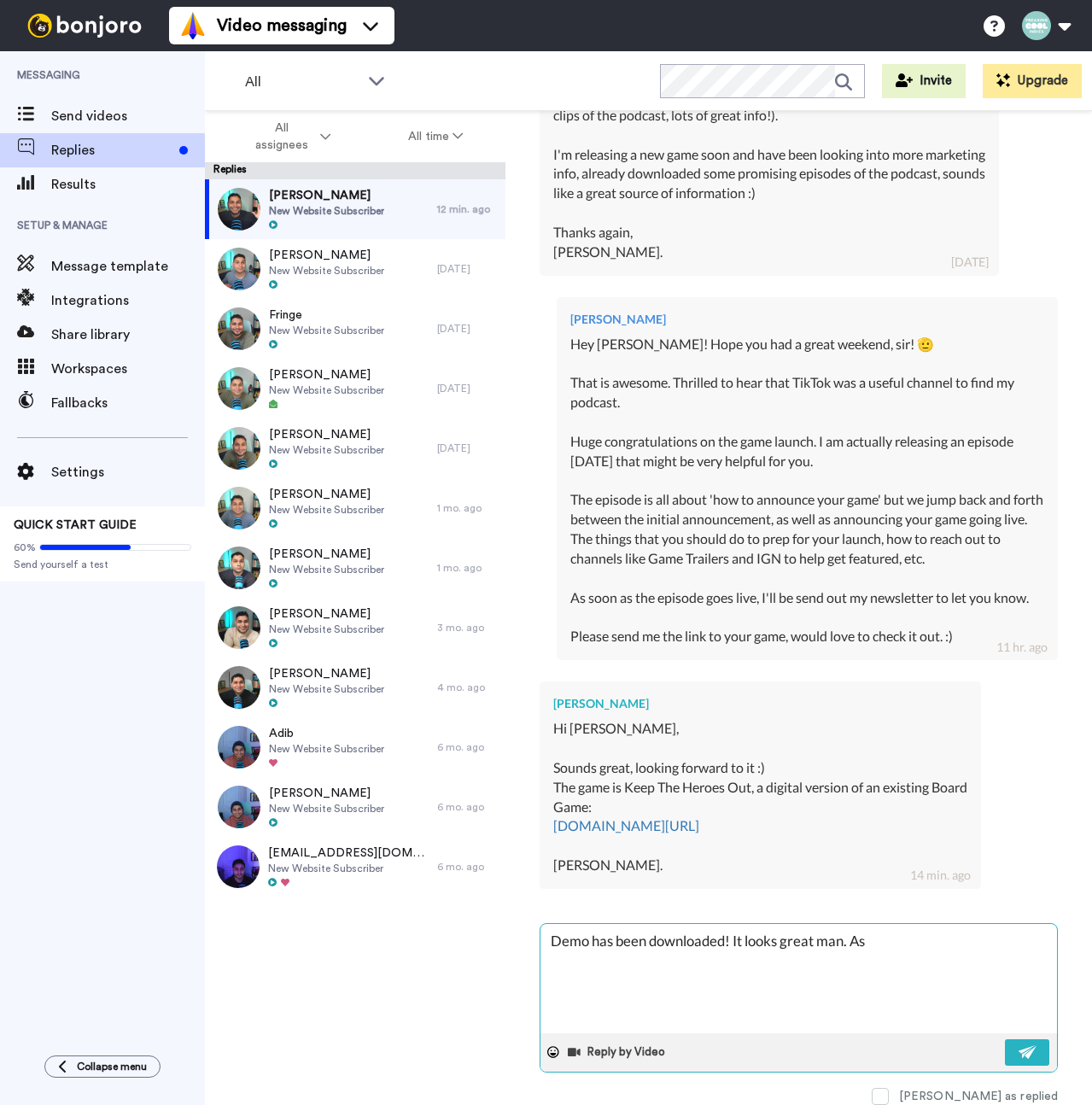
type textarea "Demo has been downloaded! It looks great man. As s"
type textarea "x"
type textarea "Demo has been downloaded! It looks great man. As so"
type textarea "x"
type textarea "Demo has been downloaded! It looks great man. As soo"
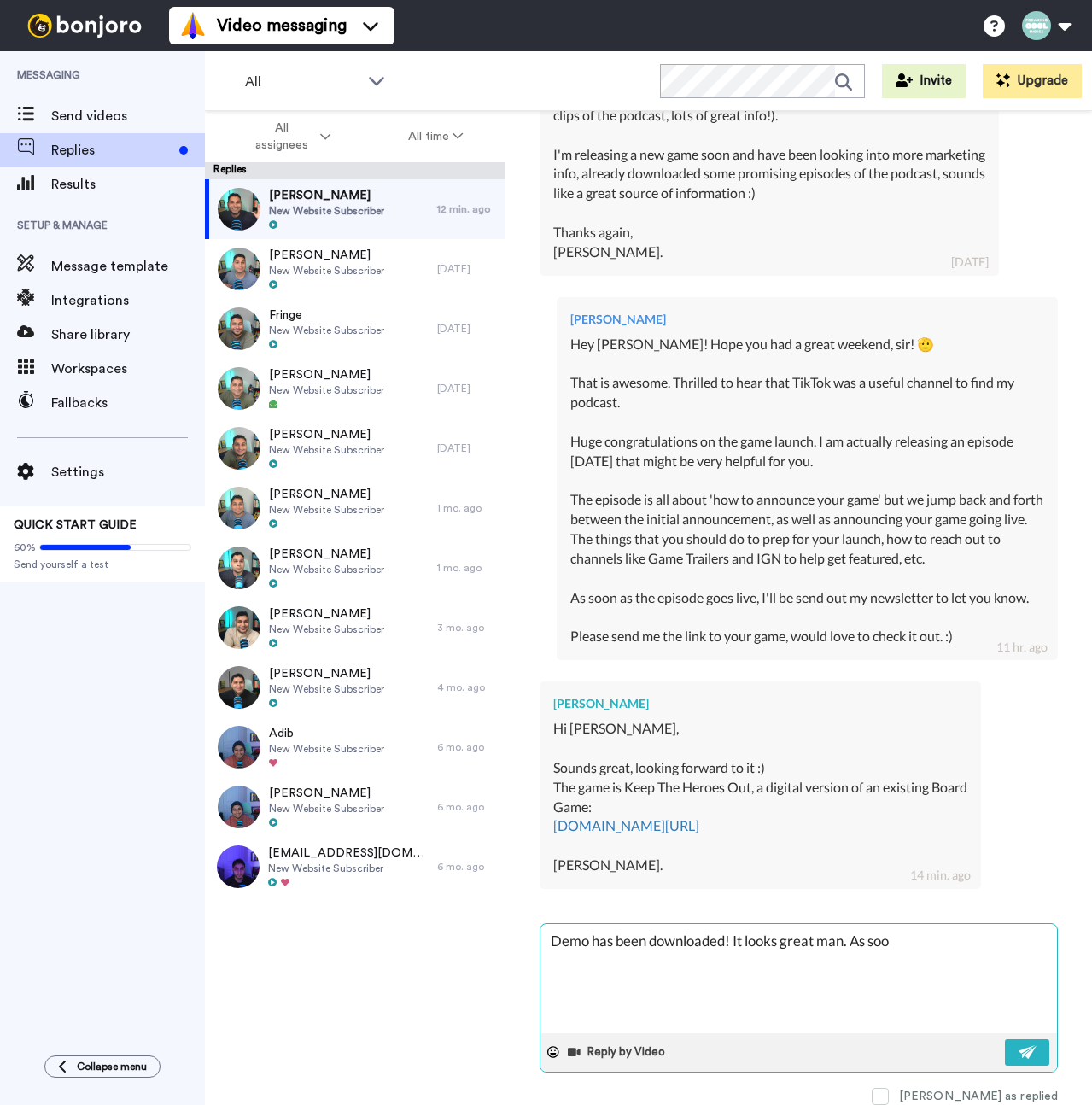
type textarea "x"
type textarea "Demo has been downloaded! It looks great man. As soon"
type textarea "x"
type textarea "Demo has been downloaded! It looks great man. As soon a"
type textarea "x"
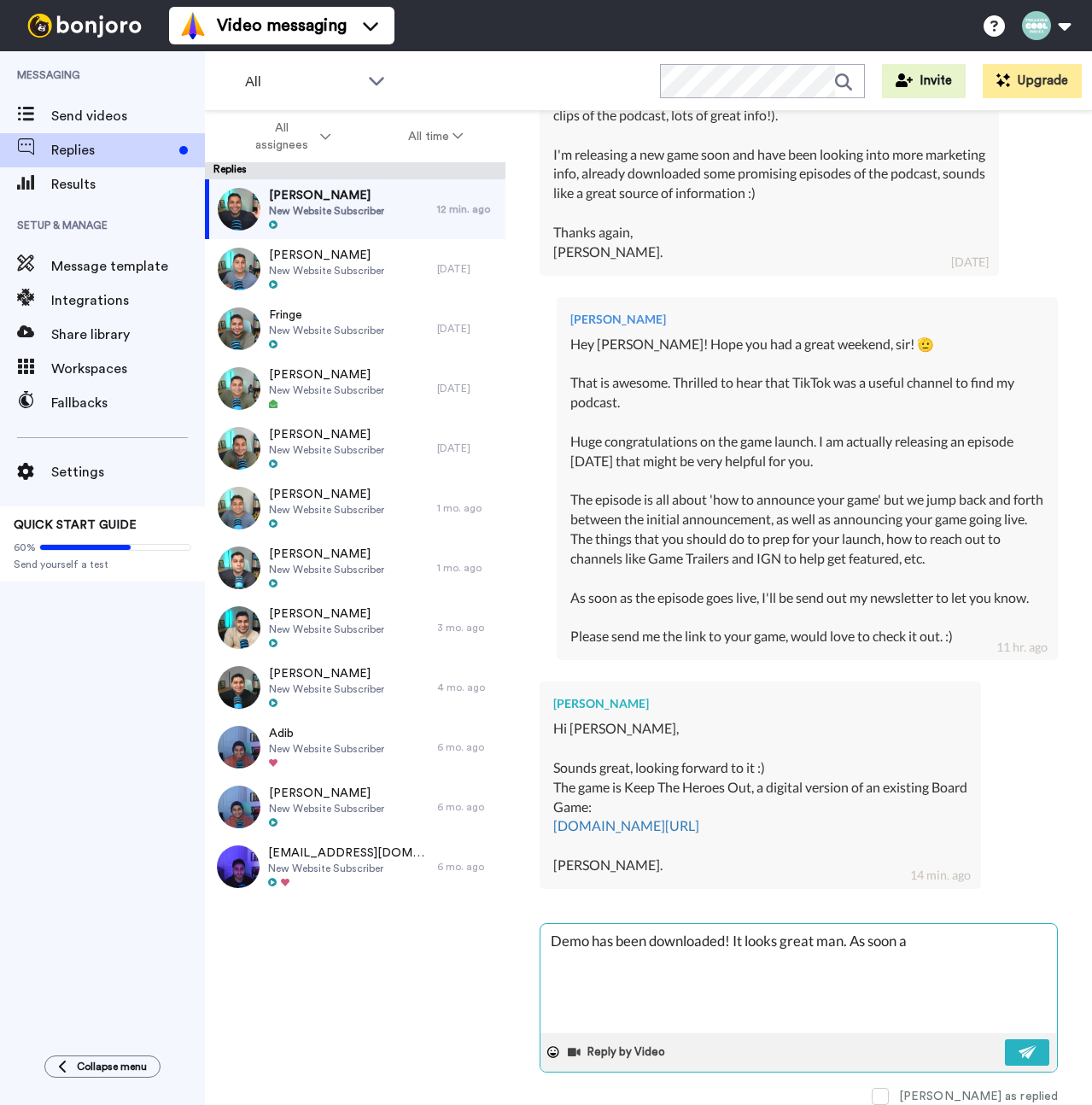
type textarea "Demo has been downloaded! It looks great man. As soon as"
type textarea "x"
type textarea "Demo has been downloaded! It looks great man. As soon asI"
type textarea "x"
type textarea "Demo has been downloaded! It looks great man. As soon asI"
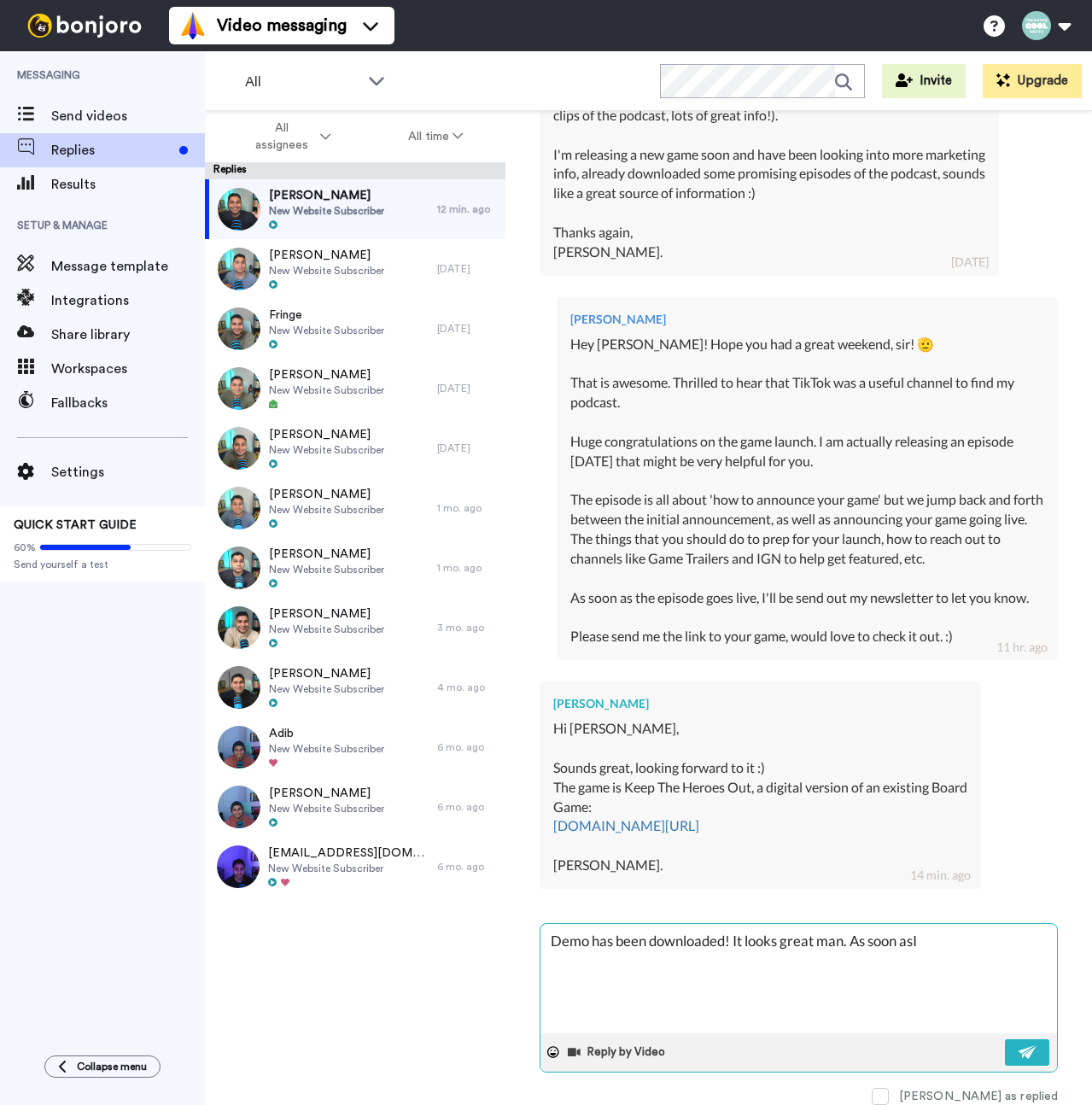
type textarea "x"
type textarea "Demo has been downloaded! It looks great man. As soon asI a"
type textarea "x"
type textarea "Demo has been downloaded! It looks great man. As soon asI am"
type textarea "x"
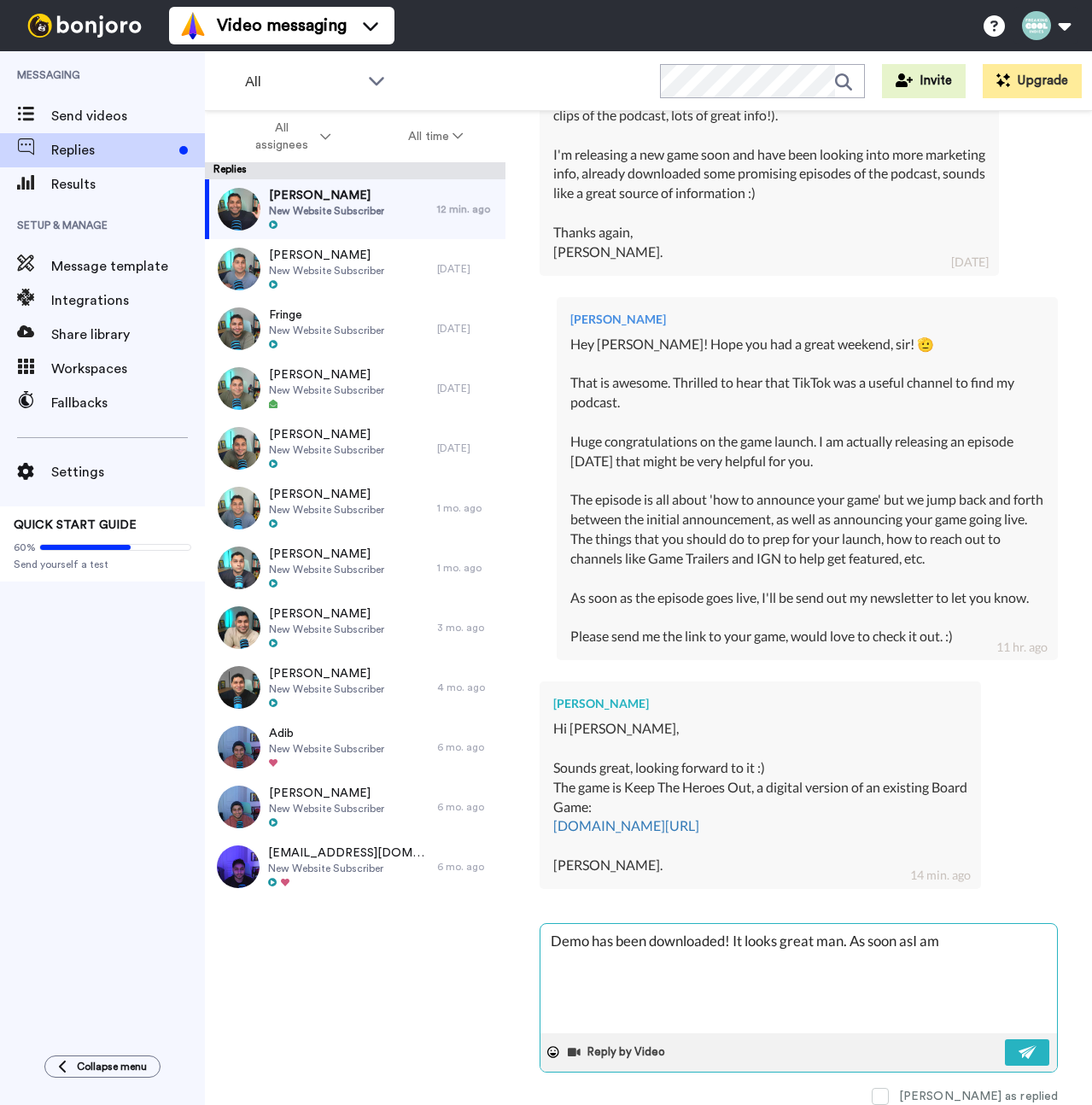
type textarea "Demo has been downloaded! It looks great man. As soon asI am"
type textarea "x"
type textarea "Demo has been downloaded! It looks great man. As soon asI am ="
type textarea "x"
type textarea "Demo has been downloaded! It looks great man. As soon asI am"
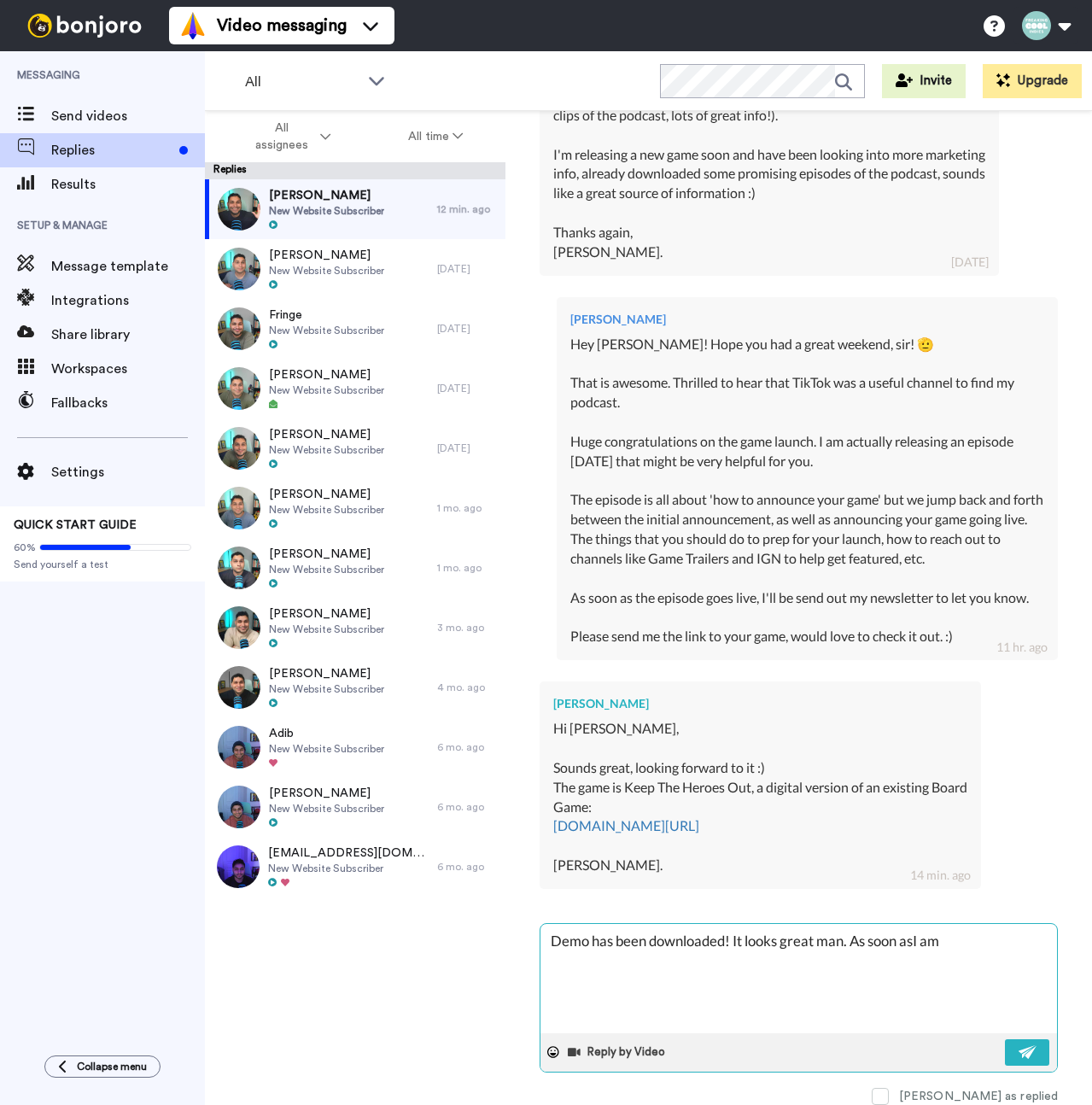
type textarea "x"
type textarea "Demo has been downloaded! It looks great man. As soon asI am"
type textarea "x"
type textarea "Demo has been downloaded! It looks great man. As soon asI a"
type textarea "x"
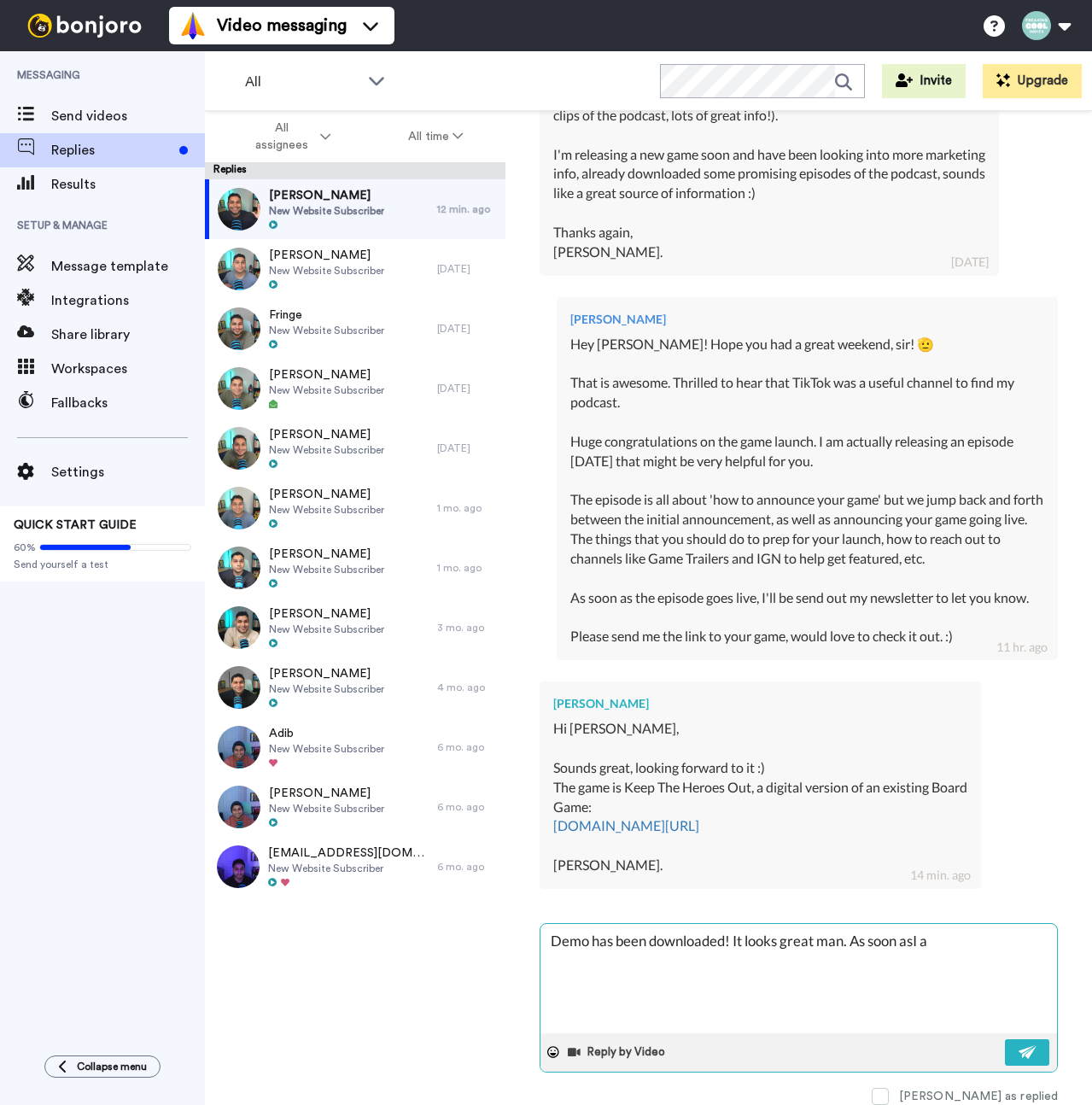
type textarea "Demo has been downloaded! It looks great man. As soon asI"
type textarea "x"
type textarea "Demo has been downloaded! It looks great man. As soon asI"
type textarea "x"
type textarea "Demo has been downloaded! It looks great man. As soon as"
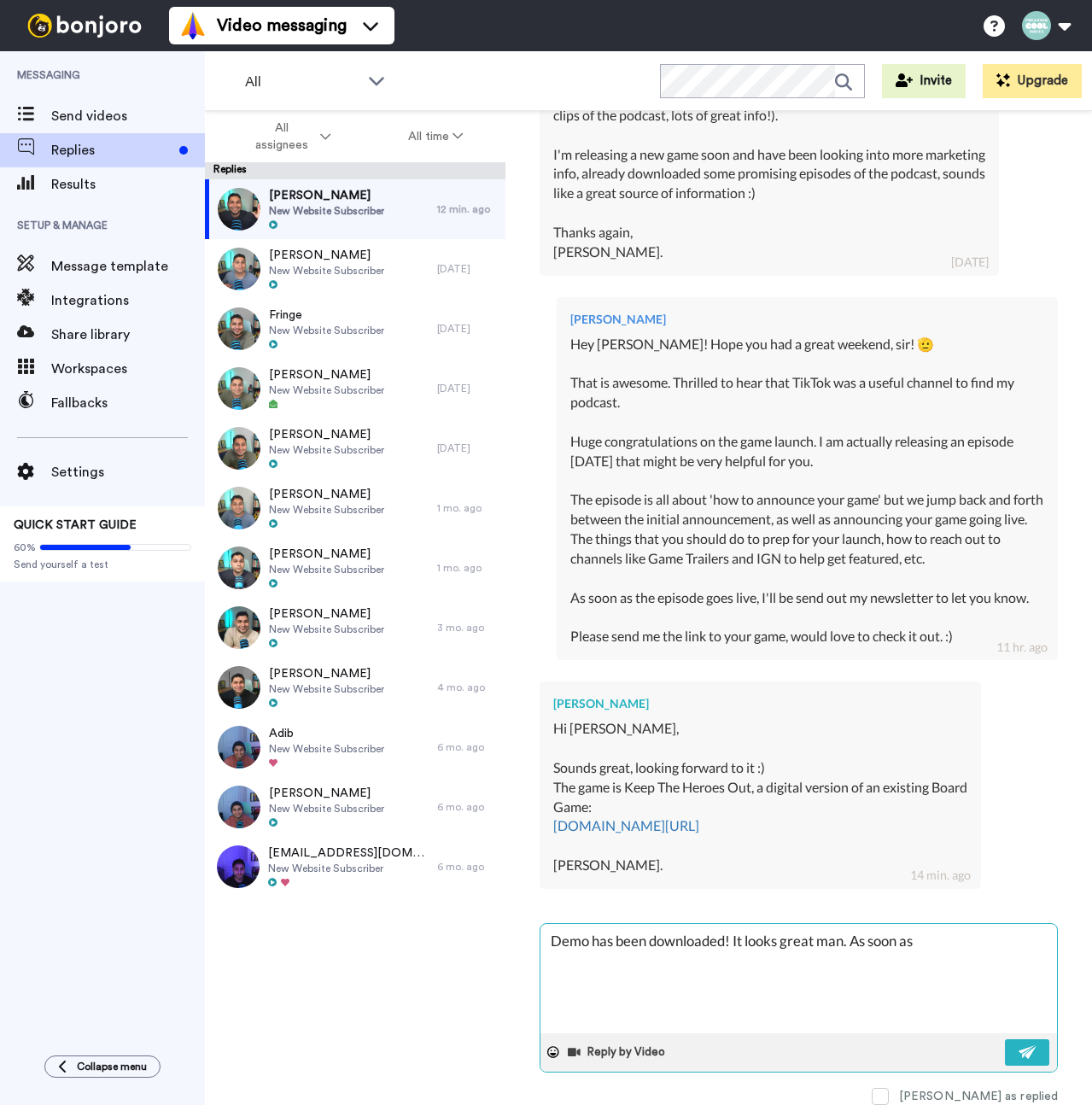
type textarea "x"
type textarea "Demo has been downloaded! It looks great man. As soon as"
type textarea "x"
type textarea "Demo has been downloaded! It looks great man. As soon as I"
type textarea "x"
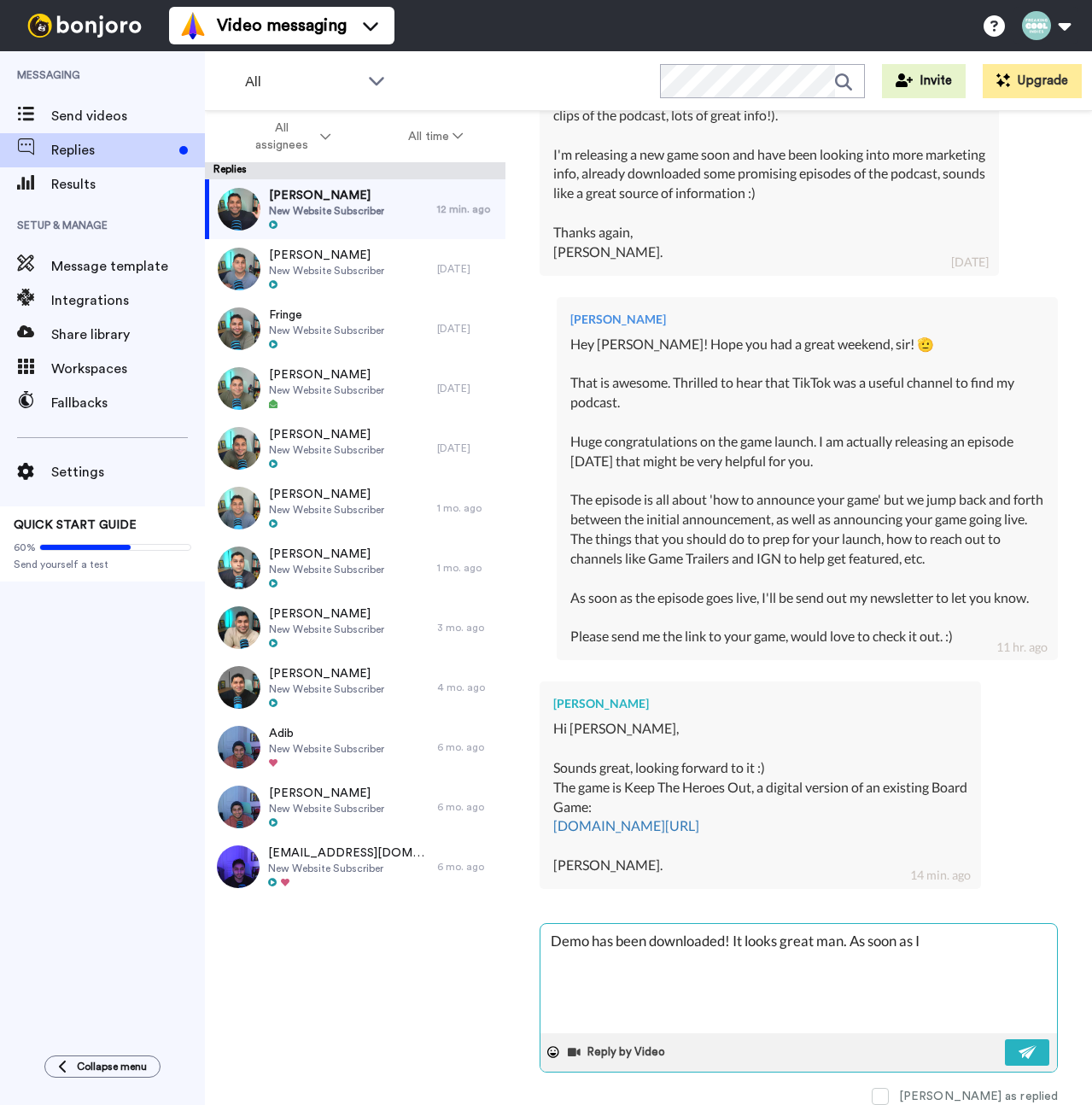
type textarea "Demo has been downloaded! It looks great man. As soon as I"
type textarea "x"
type textarea "Demo has been downloaded! It looks great man. As soon as I a"
type textarea "x"
type textarea "Demo has been downloaded! It looks great man. As soon as I am"
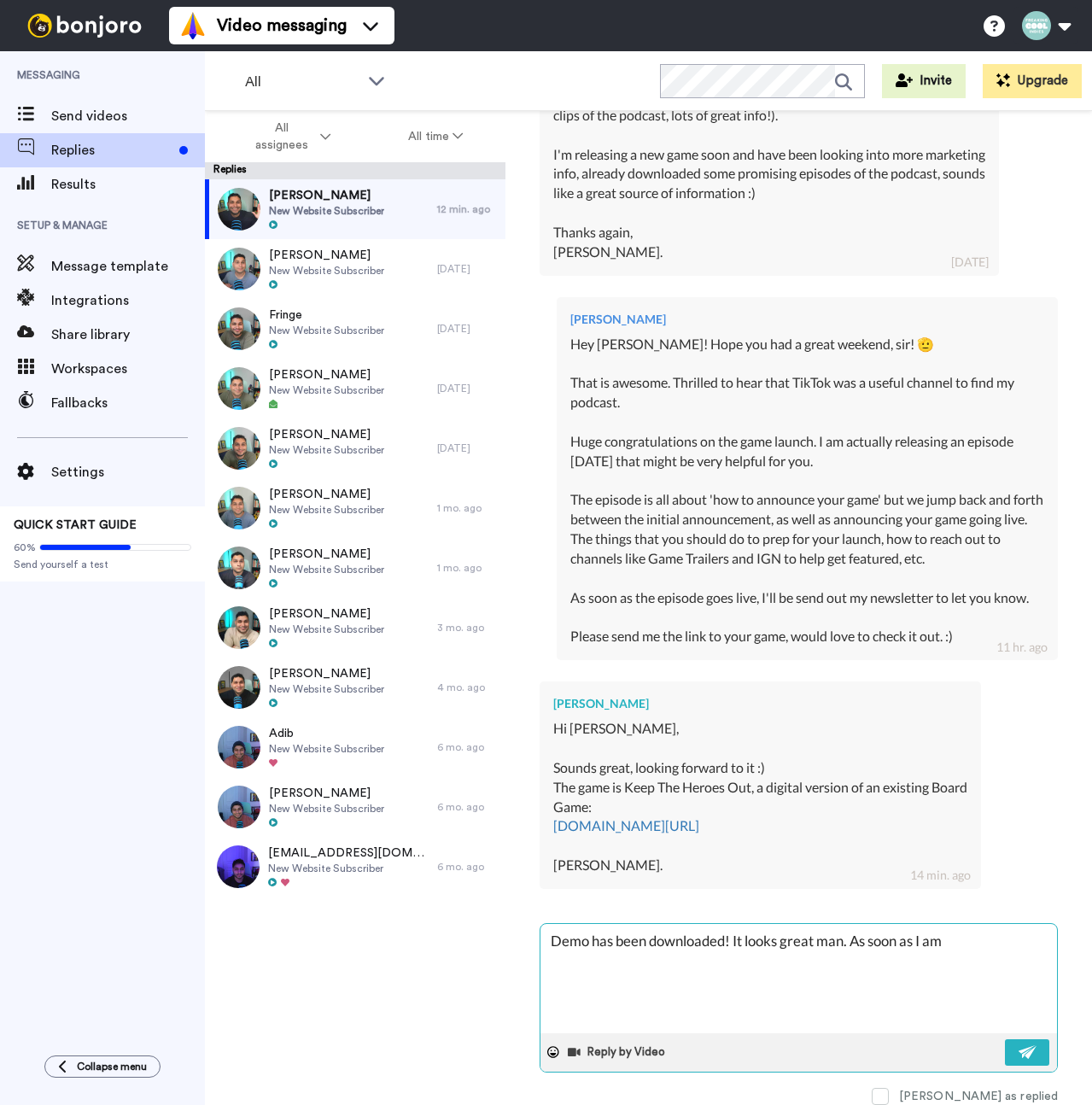
type textarea "x"
type textarea "Demo has been downloaded! It looks great man. As soon as I am"
type textarea "x"
type textarea "Demo has been downloaded! It looks great man. As soon as I am d"
type textarea "x"
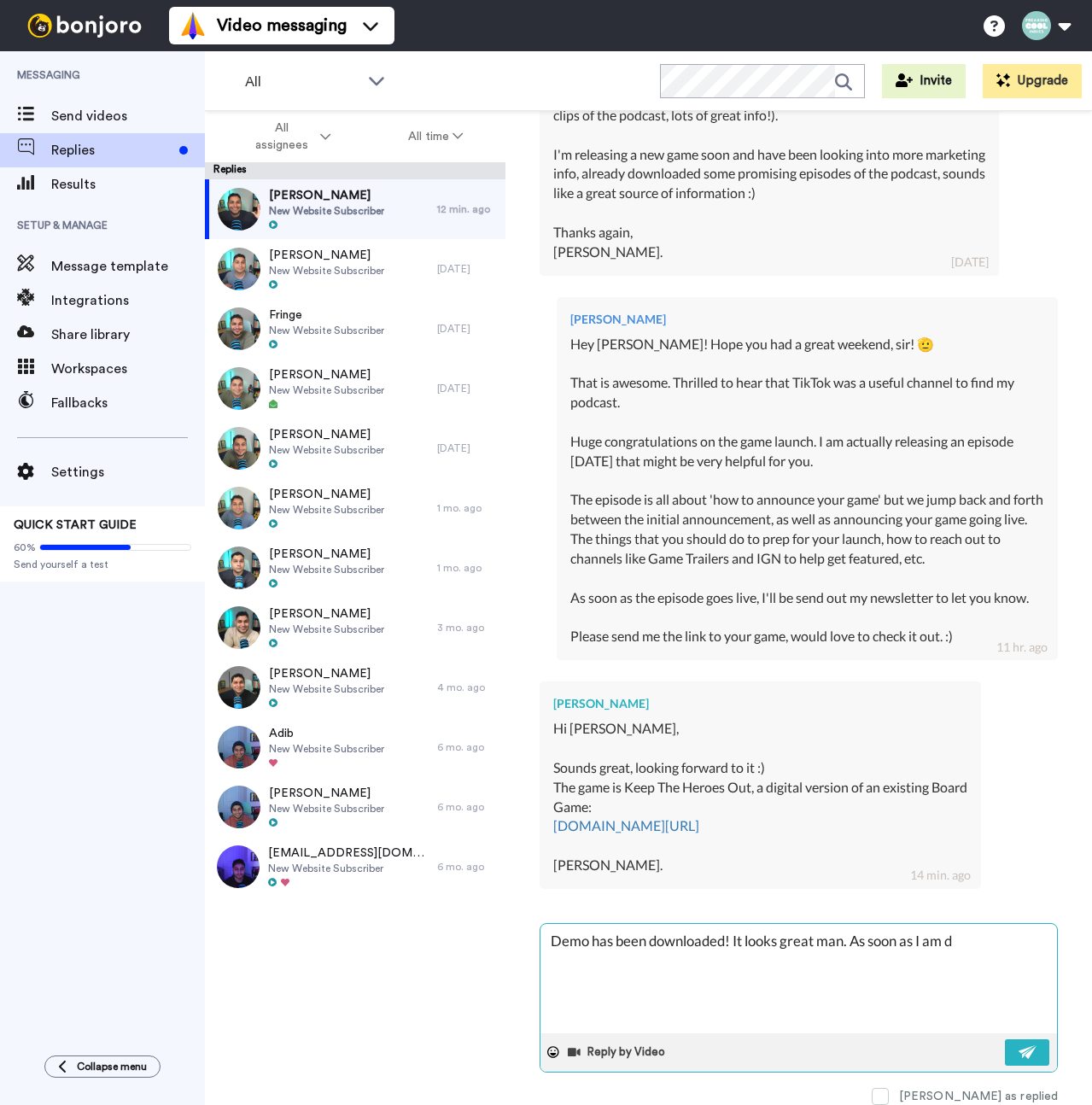
type textarea "Demo has been downloaded! It looks great man. As soon as I am do"
type textarea "x"
type textarea "Demo has been downloaded! It looks great man. As soon as I am don"
type textarea "x"
type textarea "Demo has been downloaded! It looks great man. As soon as I am done"
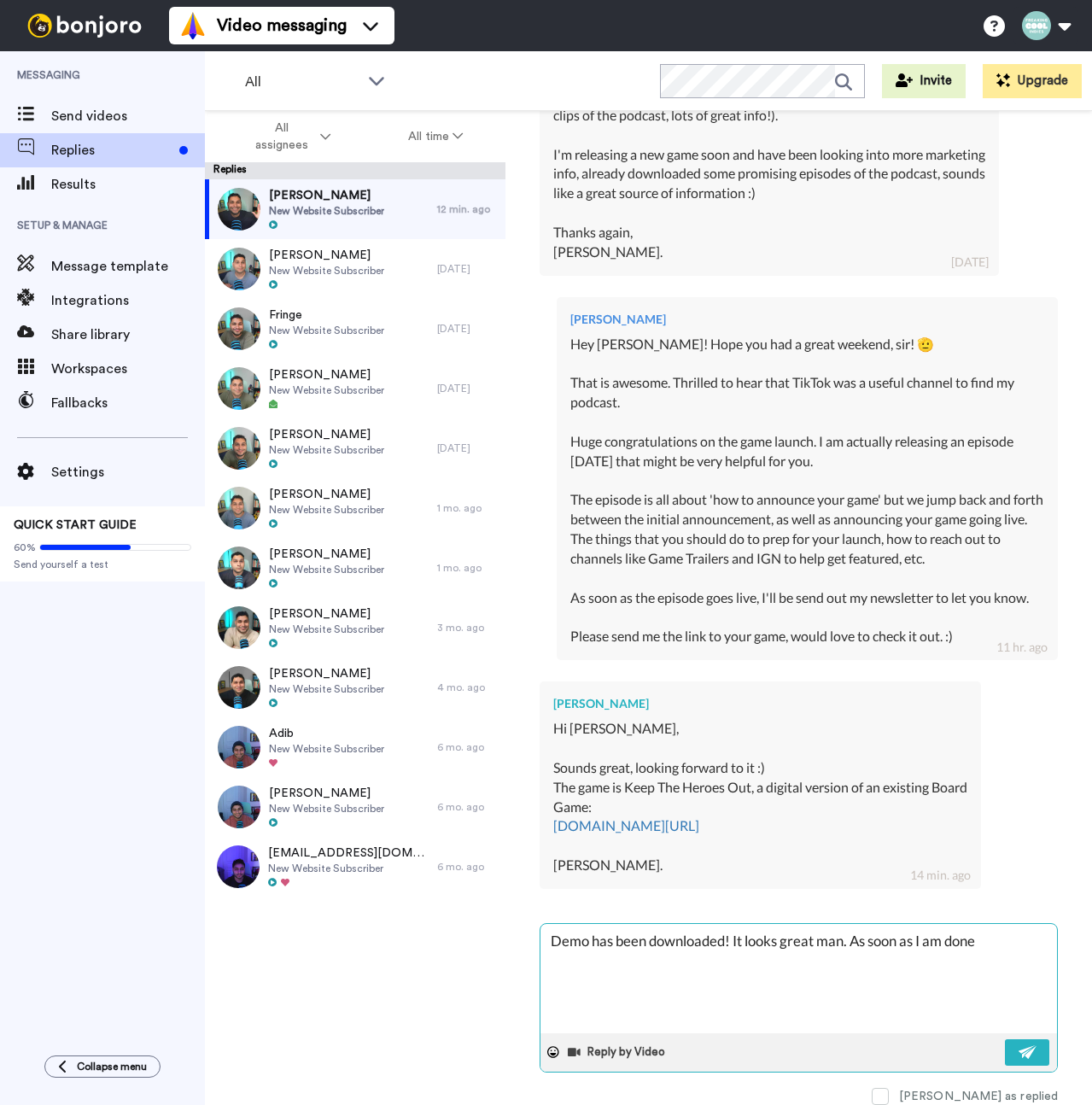
type textarea "x"
type textarea "Demo has been downloaded! It looks great man. As soon as I am done"
type textarea "x"
type textarea "Demo has been downloaded! It looks great man. As soon as I am done w"
type textarea "x"
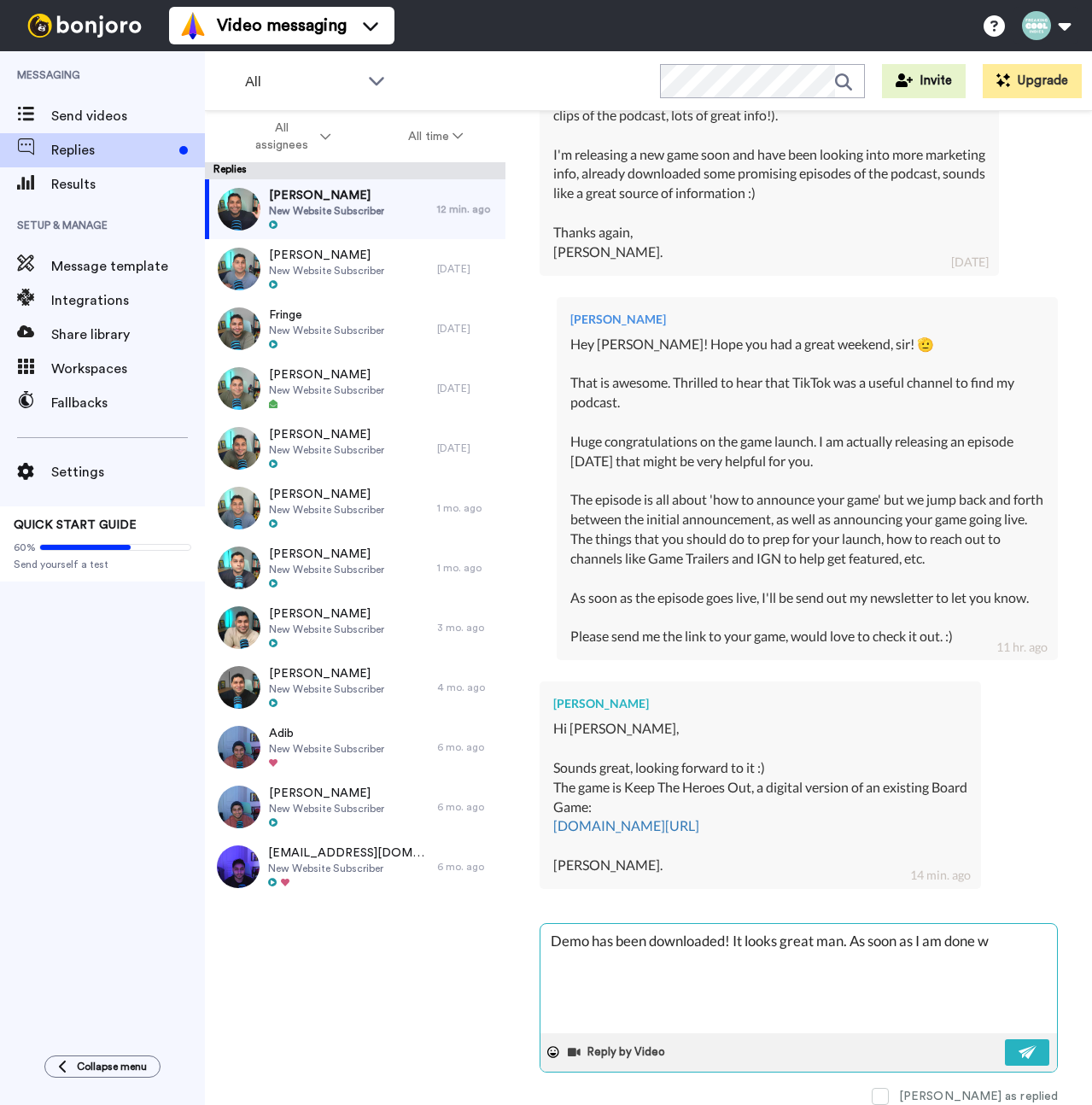
type textarea "Demo has been downloaded! It looks great man. As soon as I am done wi"
type textarea "x"
type textarea "Demo has been downloaded! It looks great man. As soon as I am done wit"
type textarea "x"
type textarea "Demo has been downloaded! It looks great man. As soon as I am done with"
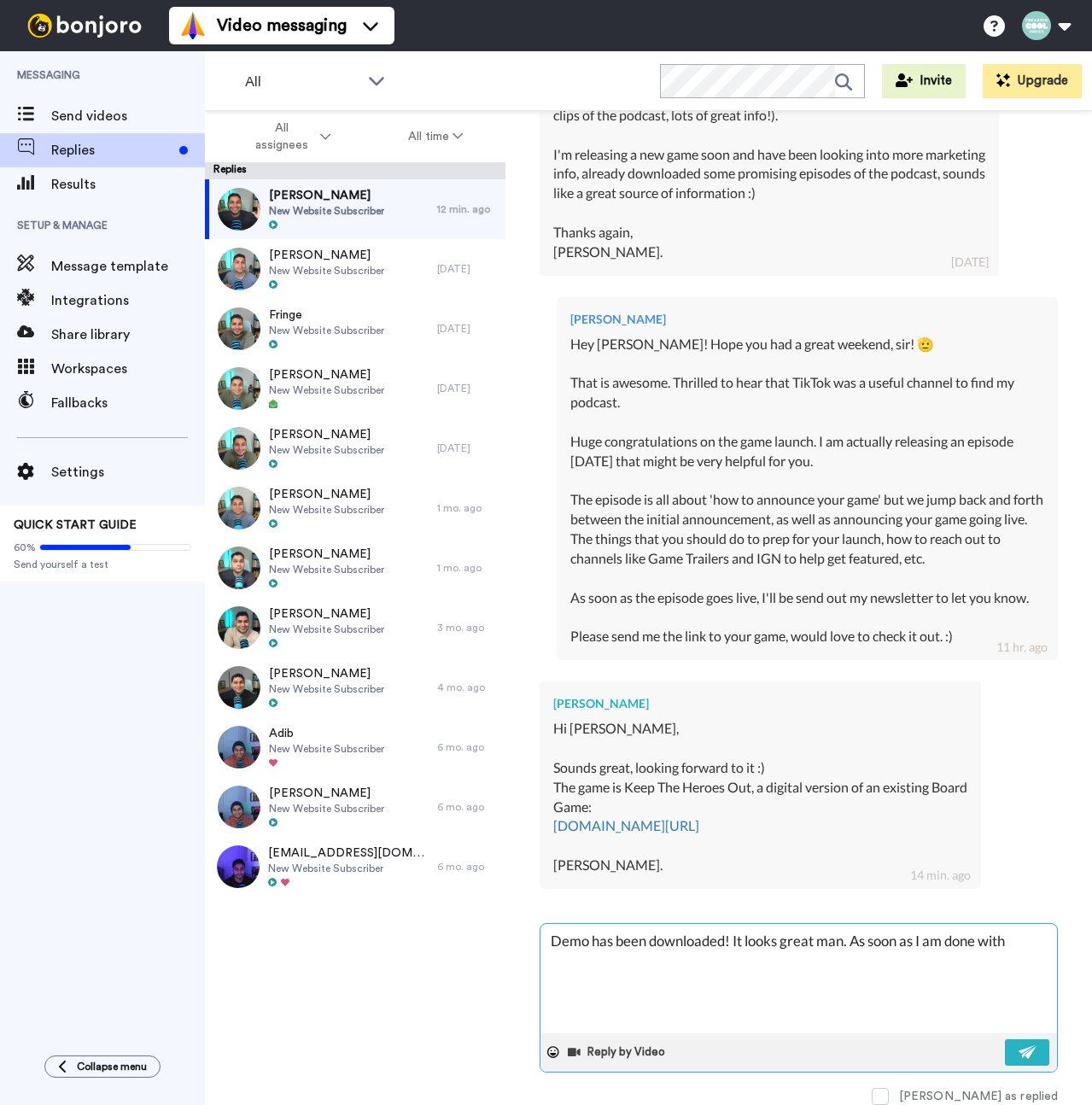
type textarea "x"
type textarea "Demo has been downloaded! It looks great man. As soon as I am done with"
type textarea "x"
type textarea "Demo has been downloaded! It looks great man. As soon as I am done with y"
type textarea "x"
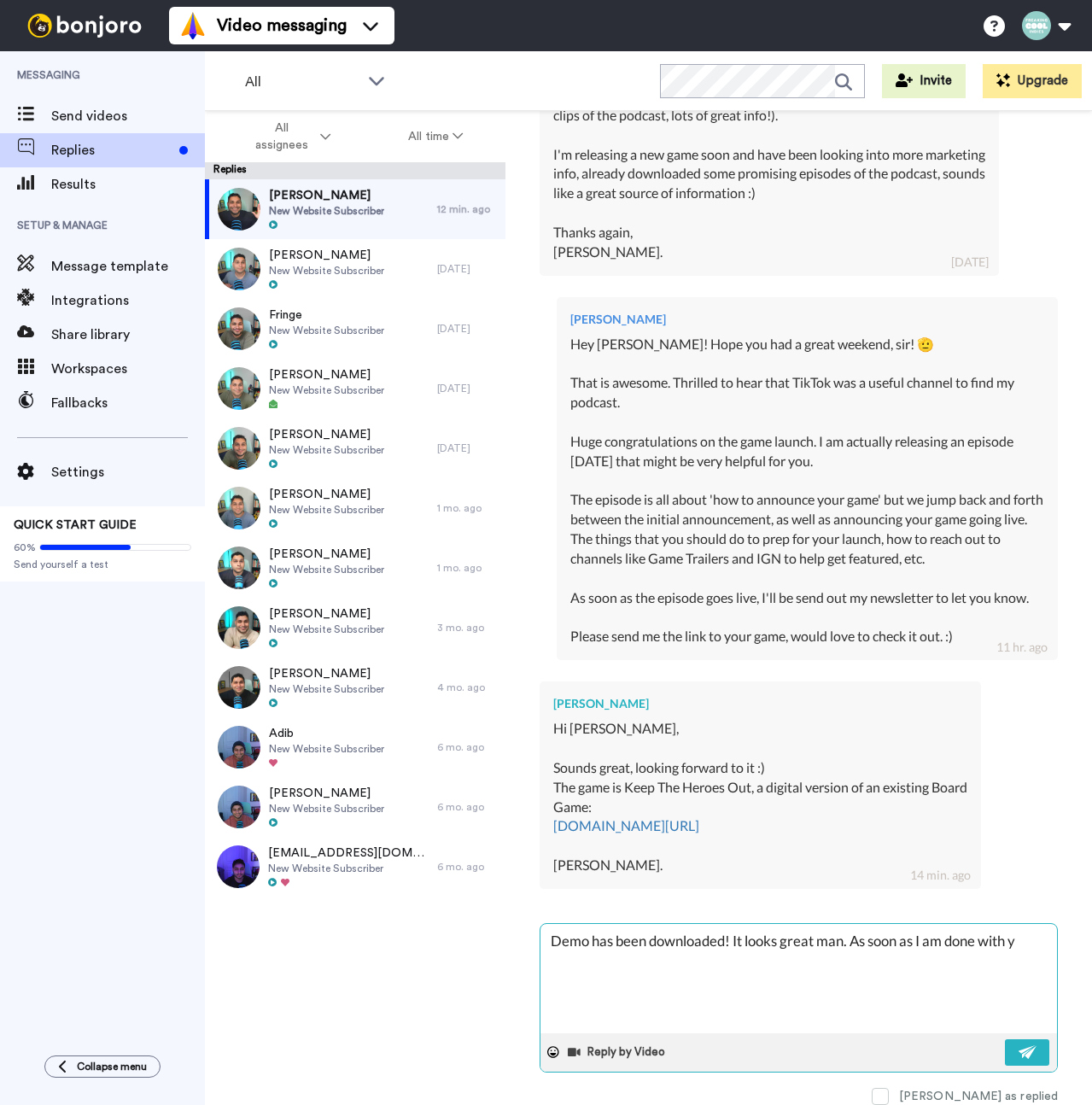
type textarea "Demo has been downloaded! It looks great man. As soon as I am done with ym"
type textarea "x"
type textarea "Demo has been downloaded! It looks great man. As soon as I am done with ym"
type textarea "x"
type textarea "Demo has been downloaded! It looks great man. As soon as I am done with ym e"
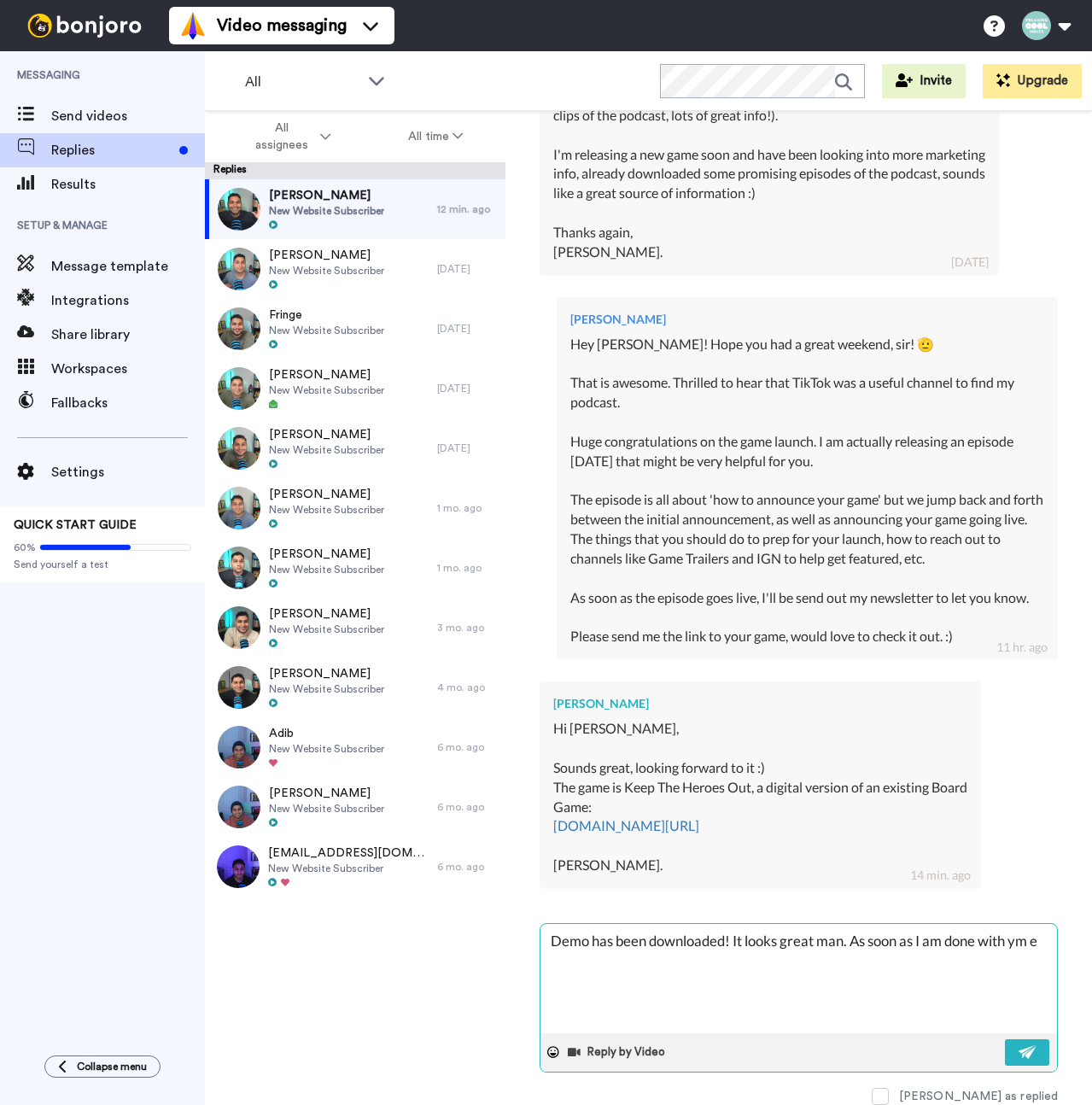
type textarea "x"
type textarea "Demo has been downloaded! It looks great man. As soon as I am done with ym"
type textarea "x"
type textarea "Demo has been downloaded! It looks great man. As soon as I am done with ym"
type textarea "x"
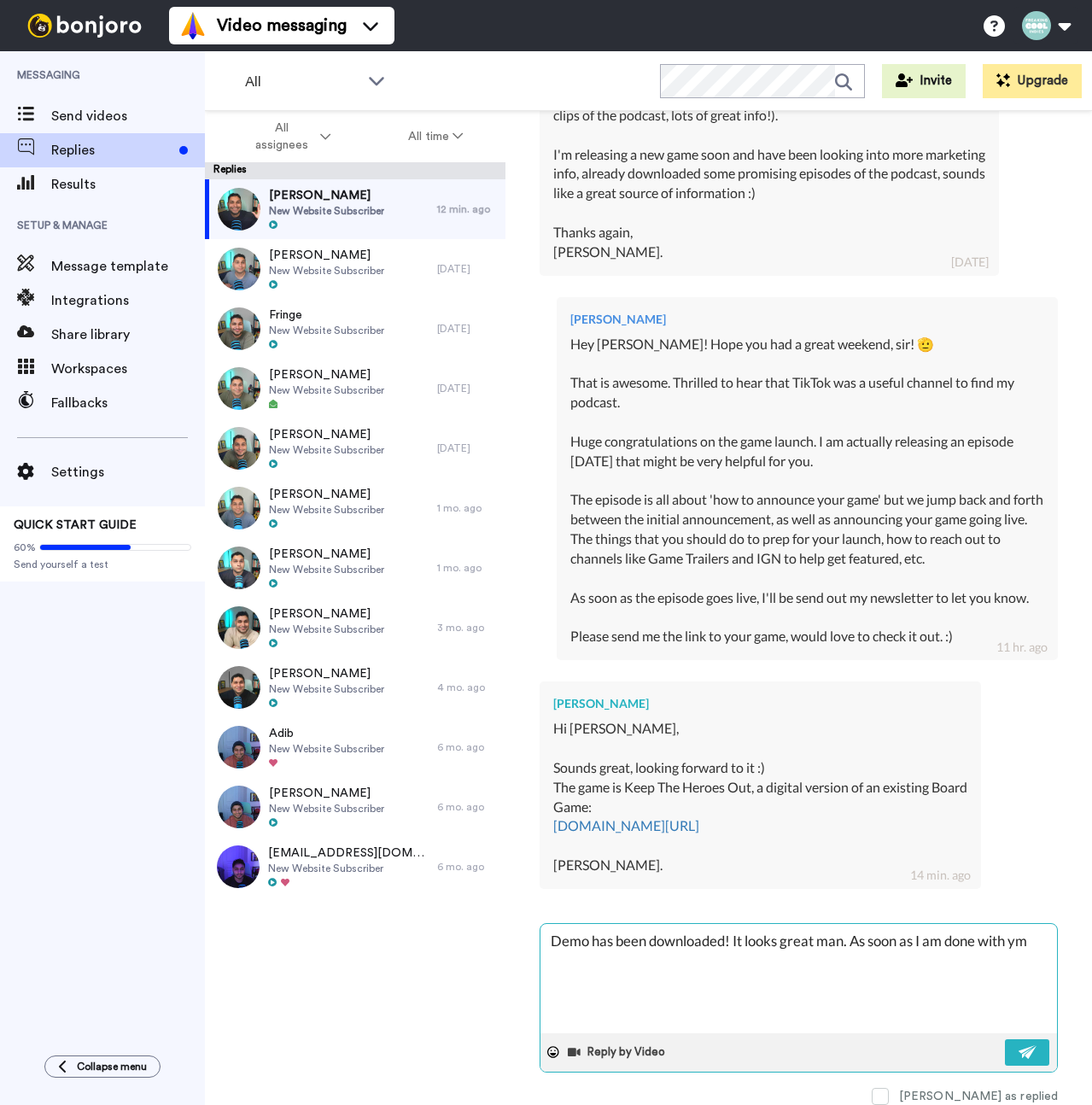
type textarea "Demo has been downloaded! It looks great man. As soon as I am done with y"
type textarea "x"
type textarea "Demo has been downloaded! It looks great man. As soon as I am done with"
type textarea "x"
type textarea "Demo has been downloaded! It looks great man. As soon as I am done with m"
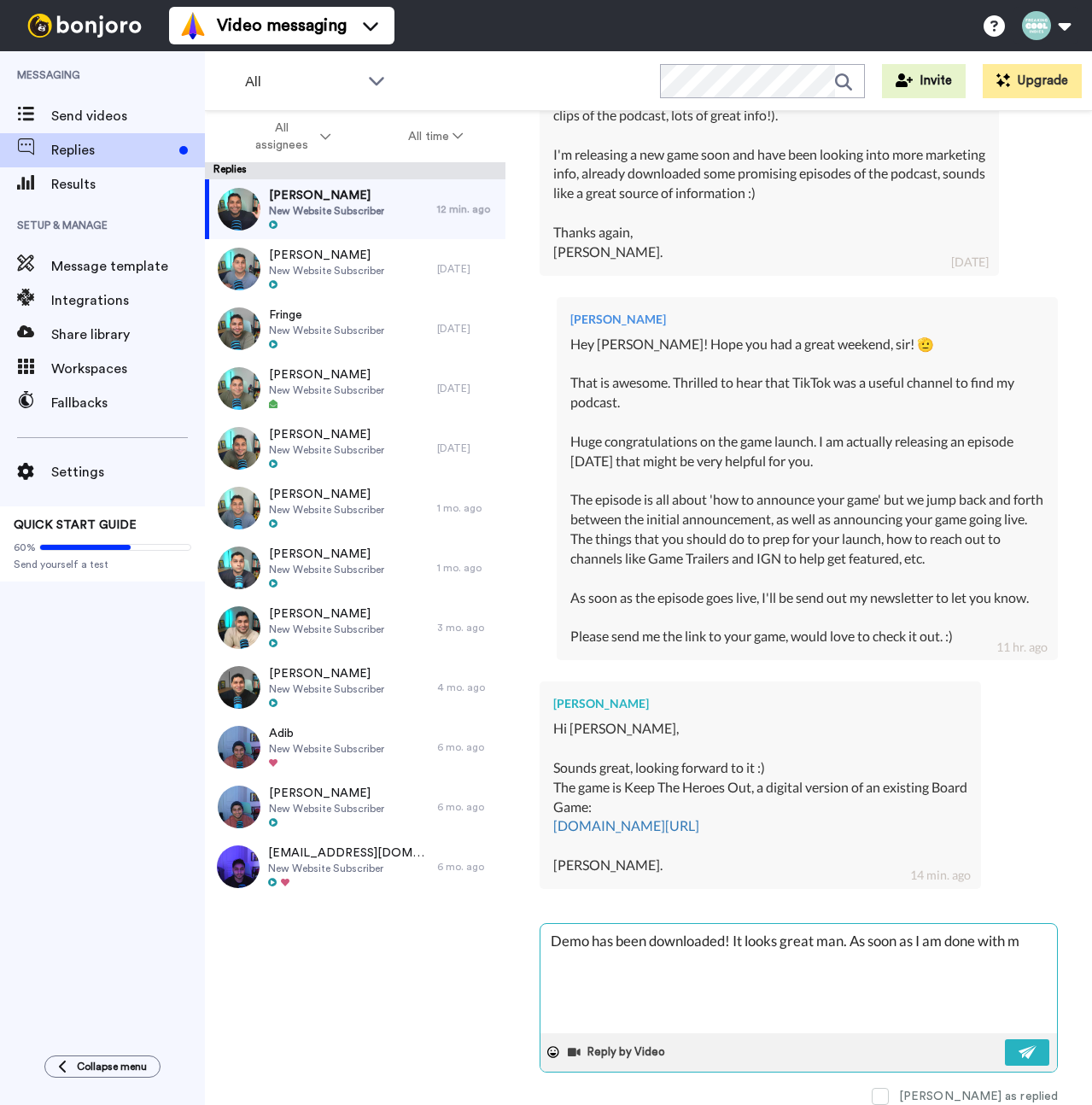
type textarea "x"
type textarea "Demo has been downloaded! It looks great man. As soon as I am done with my"
type textarea "x"
type textarea "Demo has been downloaded! It looks great man. As soon as I am done with my e"
type textarea "x"
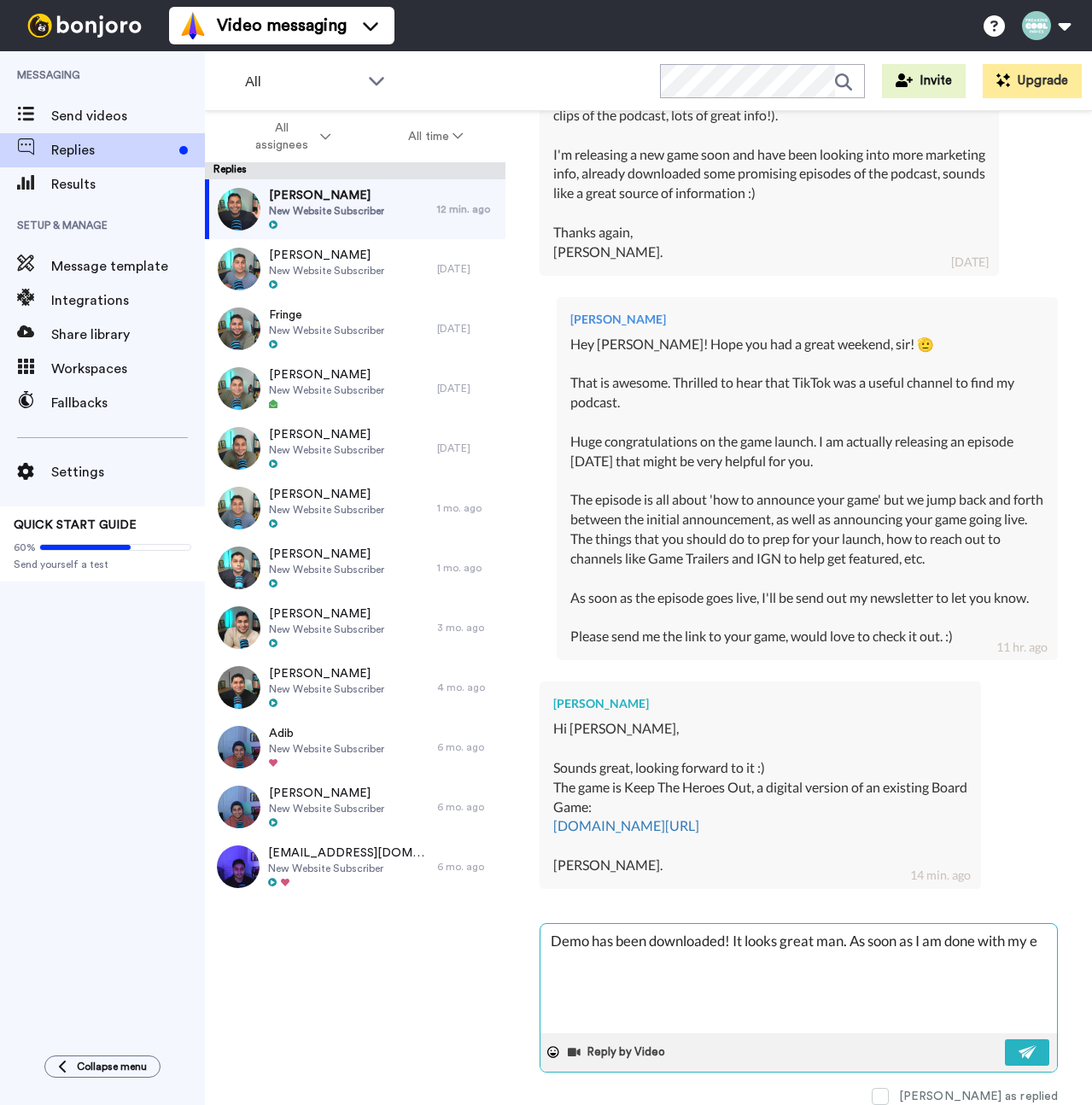
type textarea "Demo has been downloaded! It looks great man. As soon as I am done with my ep"
type textarea "x"
type textarea "Demo has been downloaded! It looks great man. As soon as I am done with my epi"
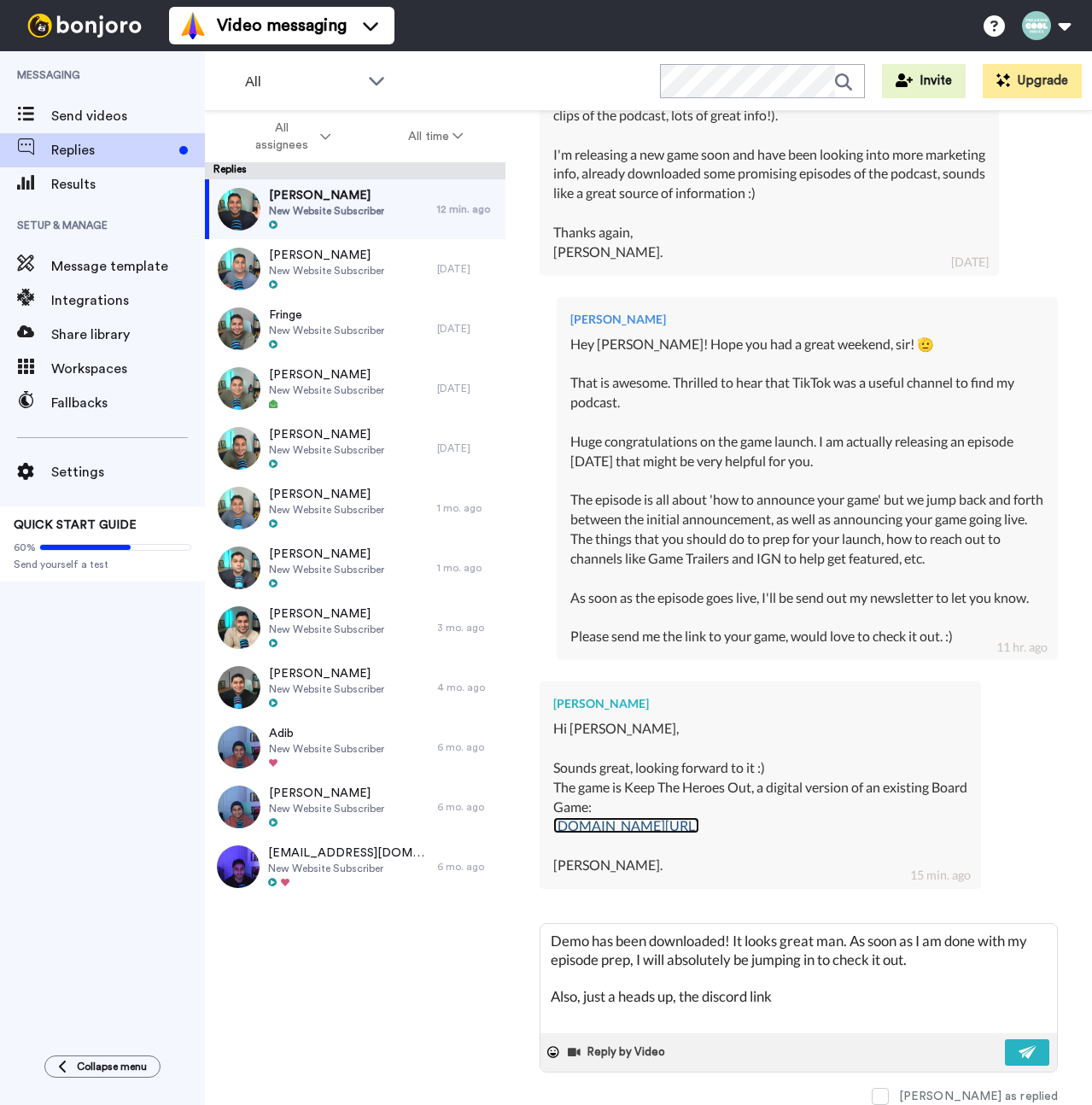
click at [668, 817] on link "[DOMAIN_NAME][URL]" at bounding box center [626, 826] width 146 height 17
click at [722, 1000] on textarea "Demo has been downloaded! It looks great man. As soon as I am done with my epis…" at bounding box center [799, 978] width 517 height 109
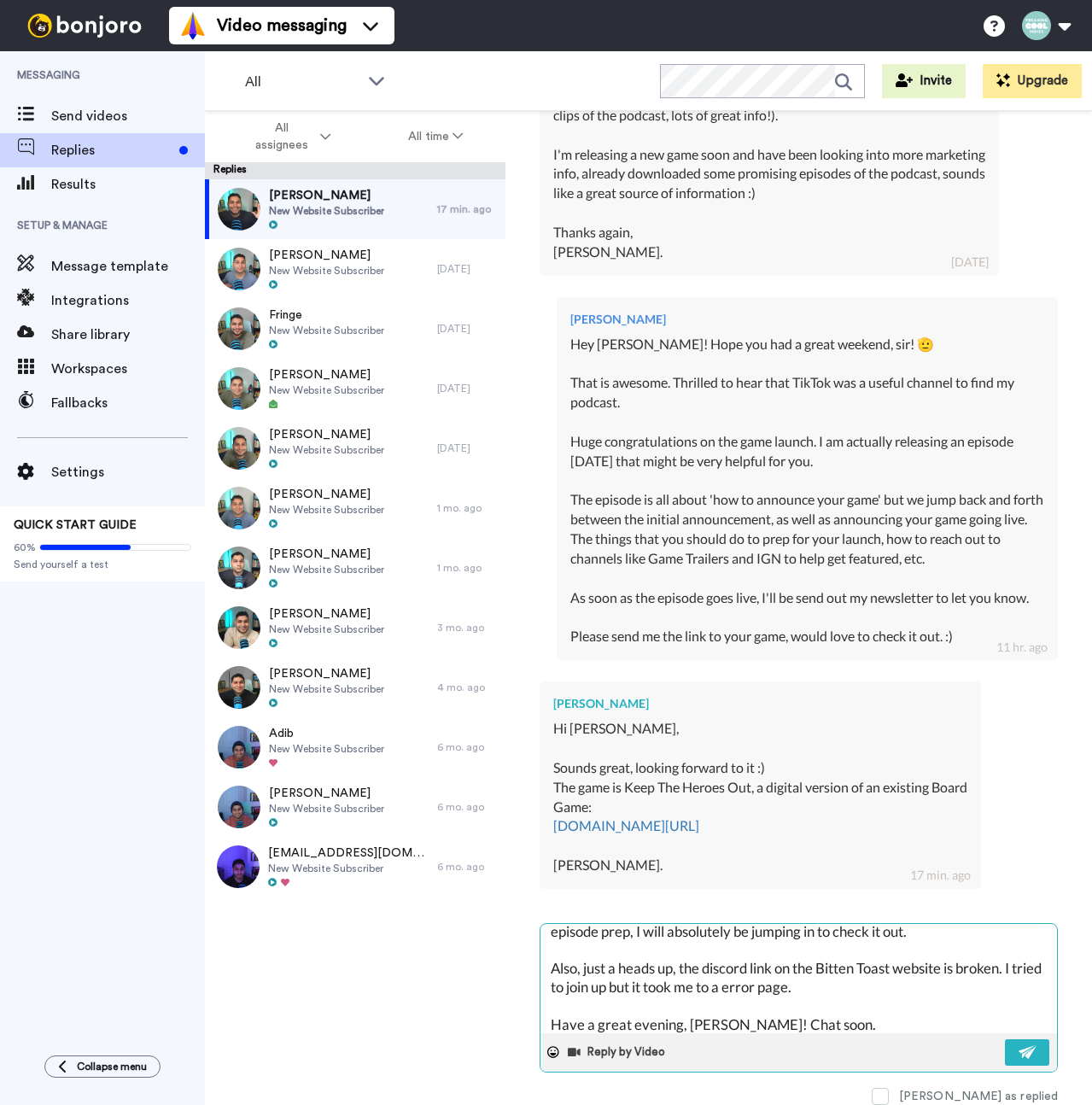
scroll to position [47, 0]
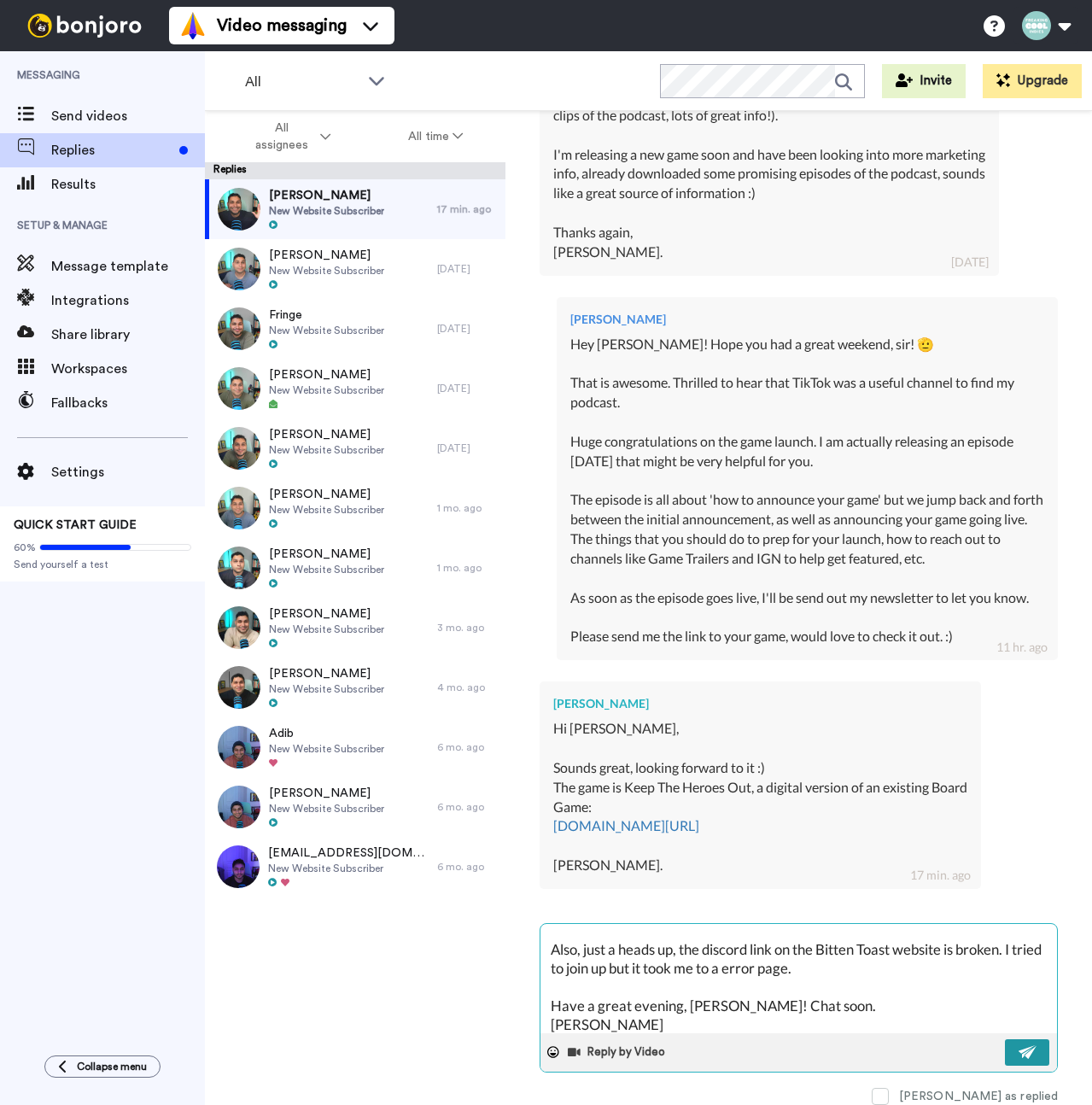
click at [1005, 1050] on button at bounding box center [1027, 1052] width 44 height 27
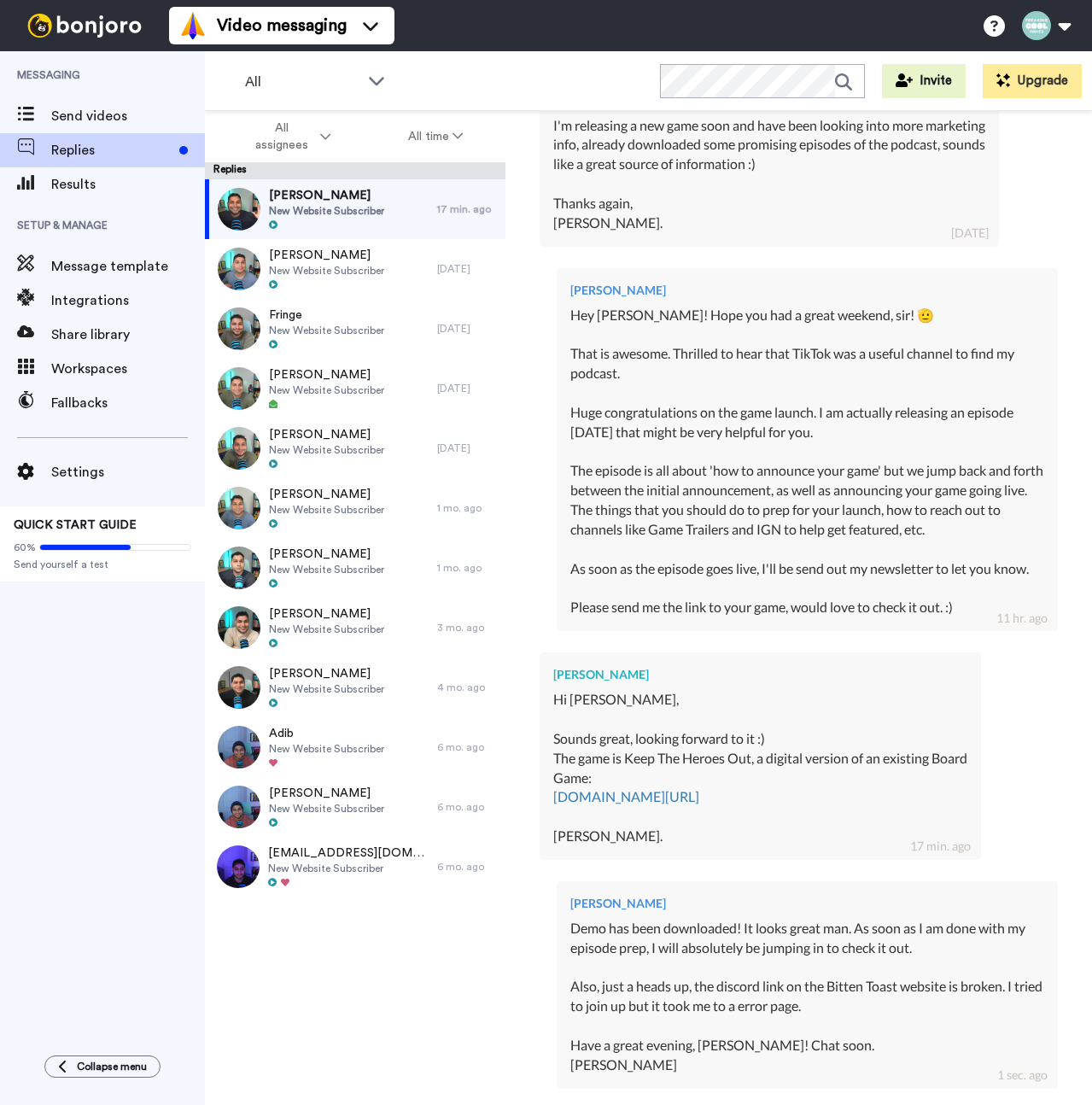
scroll to position [804, 0]
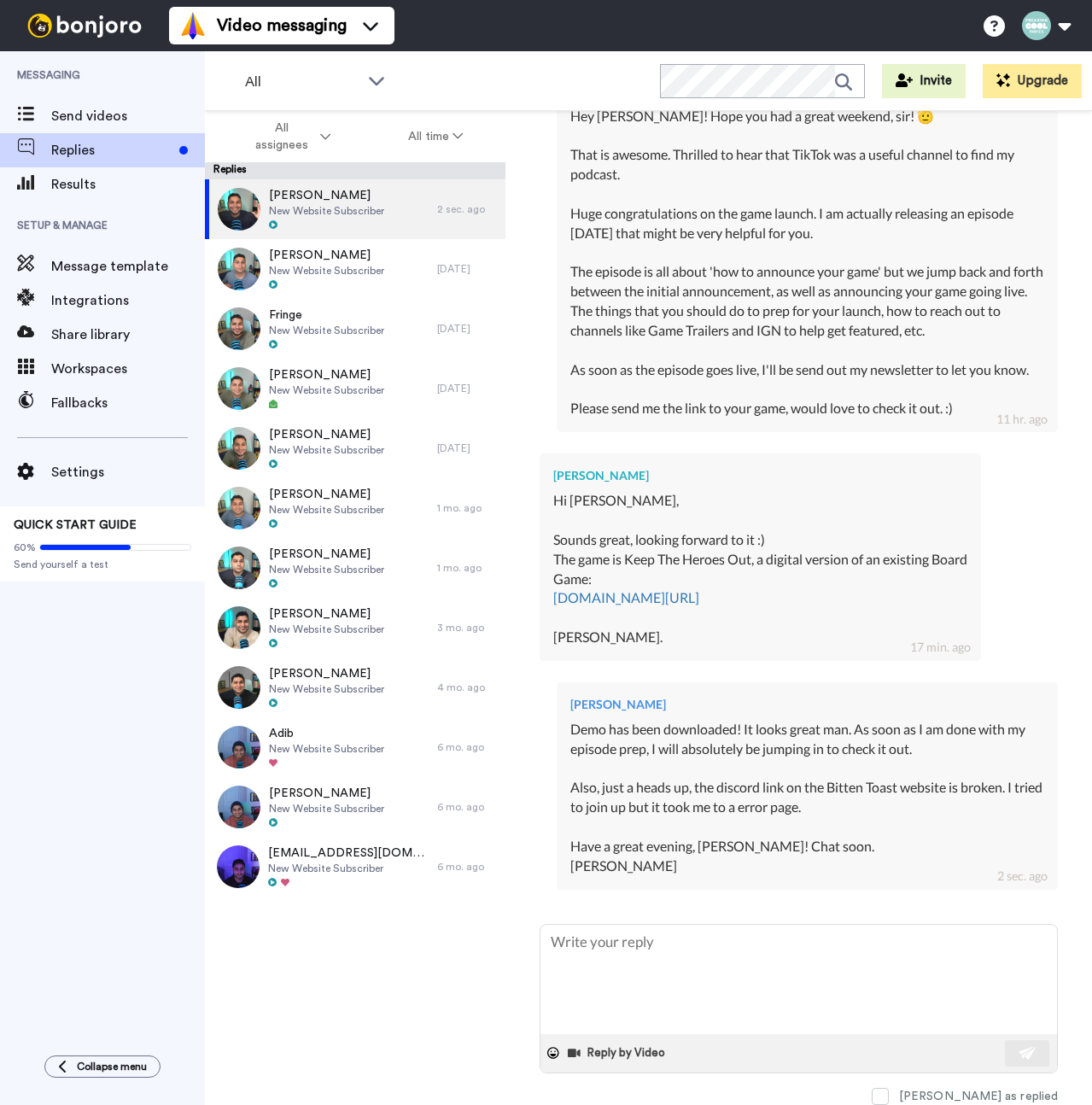
click at [128, 850] on div "Messaging Send videos Replies Results Setup & Manage Message template Integrati…" at bounding box center [102, 545] width 205 height 987
